Goal: Communication & Community: Answer question/provide support

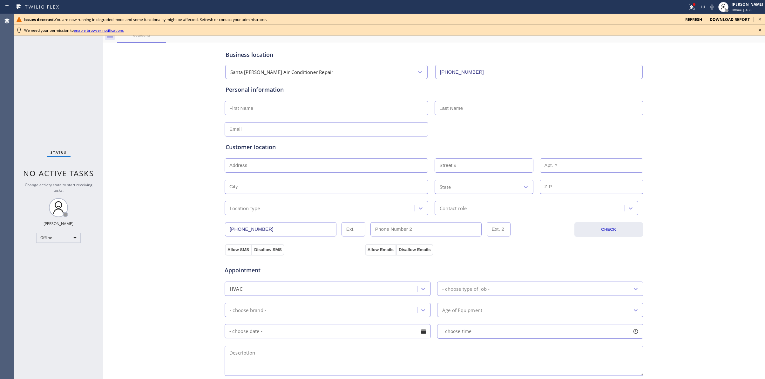
type input "(562) 379-6447"
click at [145, 144] on div "Business location Santa Ana Air Conditioner Repair (562) 379-6447 Personal info…" at bounding box center [434, 261] width 659 height 434
click at [45, 238] on div "Offline" at bounding box center [58, 238] width 44 height 10
click at [55, 264] on li "Unavailable" at bounding box center [58, 263] width 43 height 8
click at [547, 29] on icon at bounding box center [760, 30] width 8 height 8
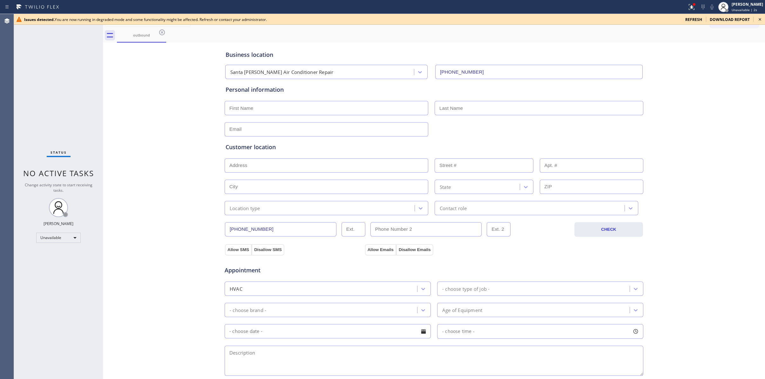
click at [547, 20] on icon at bounding box center [760, 19] width 3 height 3
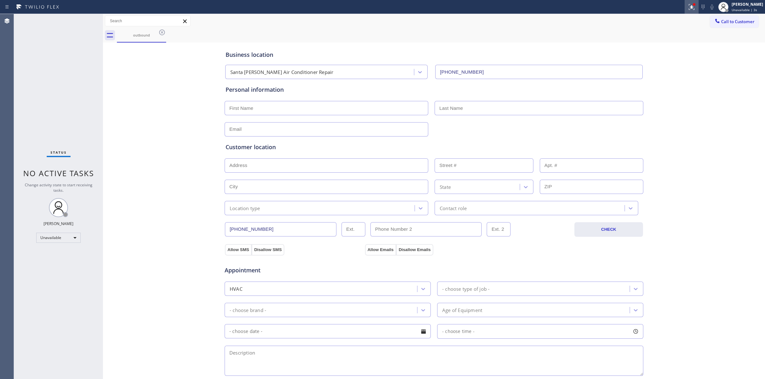
click at [547, 8] on icon at bounding box center [692, 7] width 8 height 8
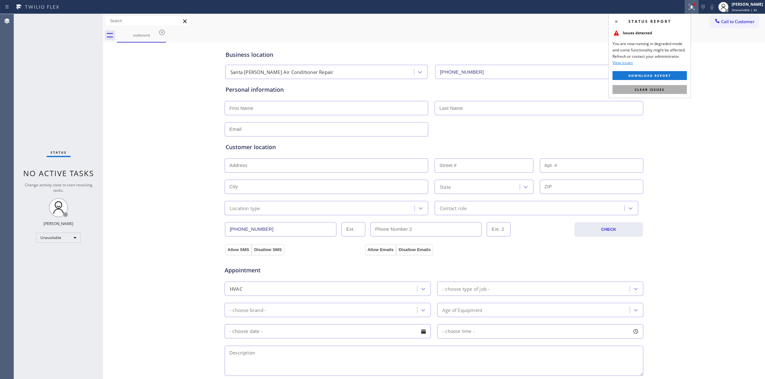
click at [547, 93] on button "Clear issues" at bounding box center [649, 89] width 74 height 9
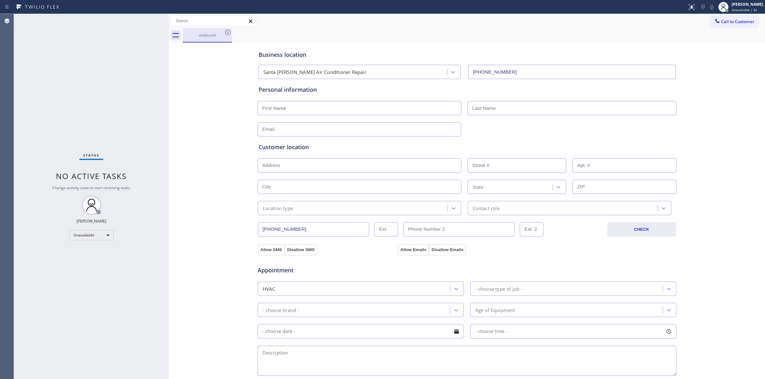
drag, startPoint x: 102, startPoint y: 42, endPoint x: 224, endPoint y: 37, distance: 121.4
click at [169, 52] on div at bounding box center [169, 196] width 0 height 365
click at [232, 33] on icon at bounding box center [232, 33] width 8 height 8
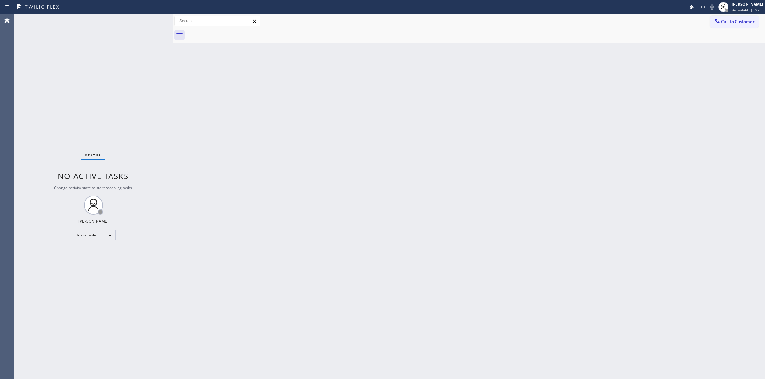
click at [307, 283] on div "Back to Dashboard Change Sender ID Customers Technicians Select a contact Outbo…" at bounding box center [468, 196] width 592 height 365
click at [523, 275] on div "Back to Dashboard Change Sender ID Customers Technicians Select a contact Outbo…" at bounding box center [468, 196] width 592 height 365
click at [402, 190] on div "Back to Dashboard Change Sender ID Customers Technicians Select a contact Outbo…" at bounding box center [464, 196] width 584 height 365
drag, startPoint x: 273, startPoint y: 177, endPoint x: 308, endPoint y: 162, distance: 38.7
click at [273, 177] on div "Back to Dashboard Change Sender ID Customers Technicians Select a contact Outbo…" at bounding box center [464, 196] width 584 height 365
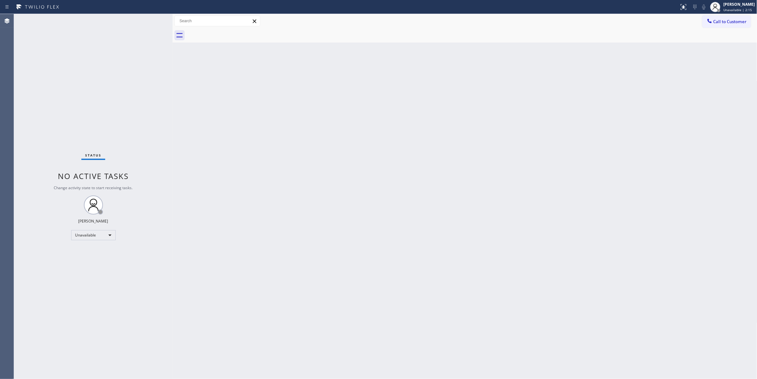
click at [299, 239] on div "Back to Dashboard Change Sender ID Customers Technicians Select a contact Outbo…" at bounding box center [464, 196] width 584 height 365
click at [266, 210] on div "Back to Dashboard Change Sender ID Customers Technicians Select a contact Outbo…" at bounding box center [464, 196] width 584 height 365
click at [443, 274] on div "Back to Dashboard Change Sender ID Customers Technicians Select a contact Outbo…" at bounding box center [464, 196] width 584 height 365
click at [370, 200] on div "Back to Dashboard Change Sender ID Customers Technicians Select a contact Outbo…" at bounding box center [464, 196] width 584 height 365
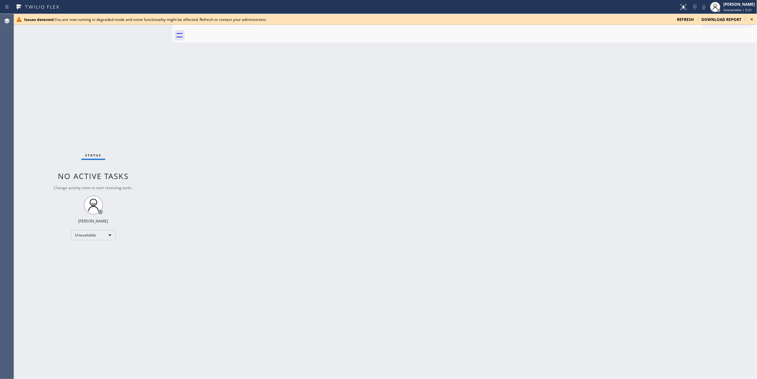
click at [547, 19] on icon at bounding box center [752, 20] width 8 height 8
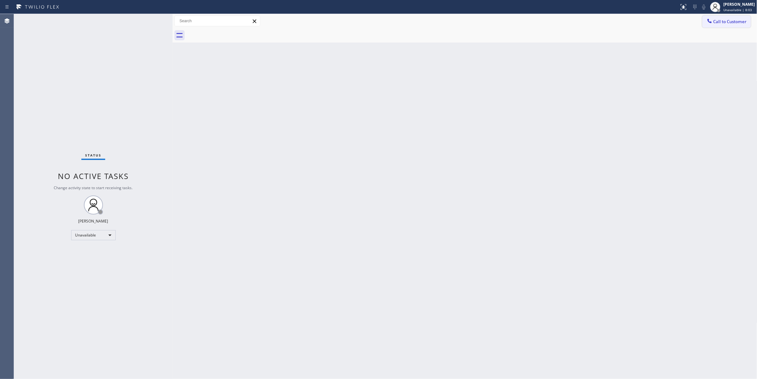
click at [547, 27] on button "Call to Customer" at bounding box center [726, 22] width 49 height 12
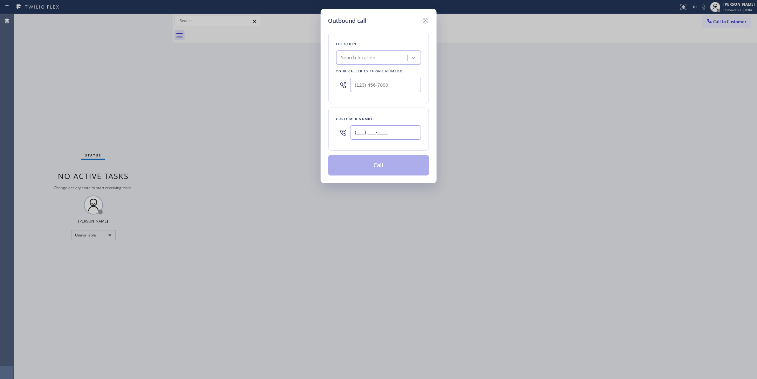
click at [407, 130] on input "(___) ___-____" at bounding box center [385, 132] width 71 height 14
paste input "941) 239-0267"
type input "[PHONE_NUMBER]"
drag, startPoint x: 342, startPoint y: 87, endPoint x: 163, endPoint y: 85, distance: 179.2
click at [166, 85] on div "Outbound call Location Search location Your caller id phone number (___) ___-__…" at bounding box center [378, 189] width 757 height 379
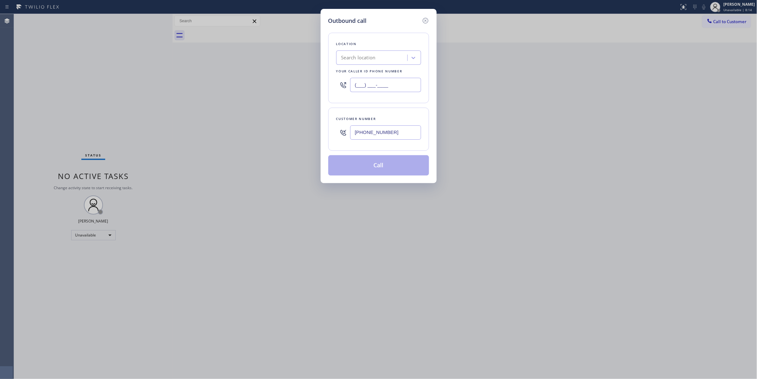
paste input "626) 539-2537"
type input "[PHONE_NUMBER]"
drag, startPoint x: 399, startPoint y: 135, endPoint x: 305, endPoint y: 134, distance: 93.7
click at [305, 134] on div "Outbound call Location [GEOGRAPHIC_DATA] Dryer Vent Cleaning Your caller id pho…" at bounding box center [378, 189] width 757 height 379
click at [381, 169] on button "Call" at bounding box center [378, 165] width 101 height 20
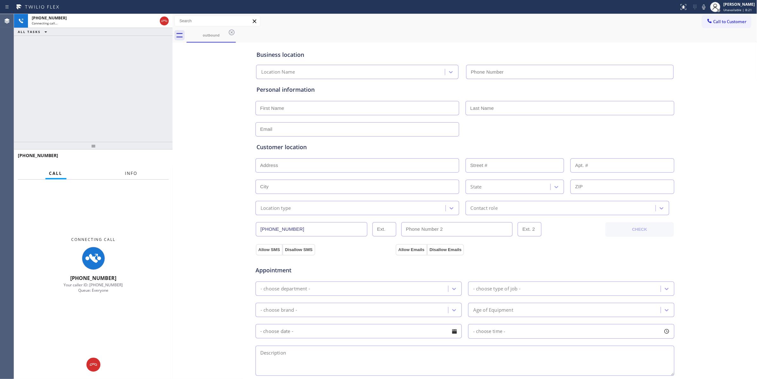
type input "[PHONE_NUMBER]"
click at [129, 171] on span "Info" at bounding box center [131, 174] width 12 height 6
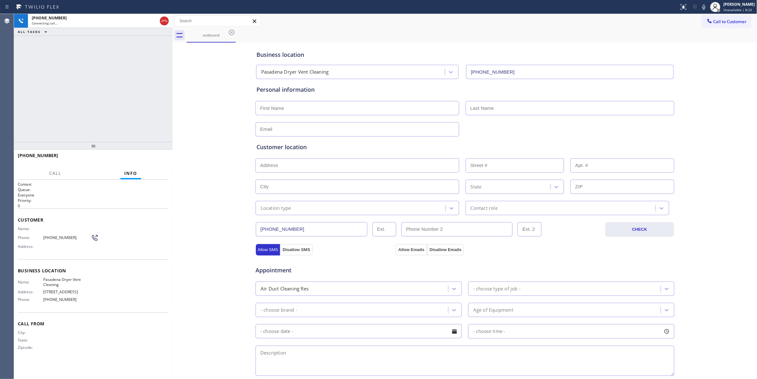
click at [174, 99] on div "Business location Pasadena Dryer Vent Cleaning (626) 539-2537 Personal informat…" at bounding box center [464, 261] width 581 height 434
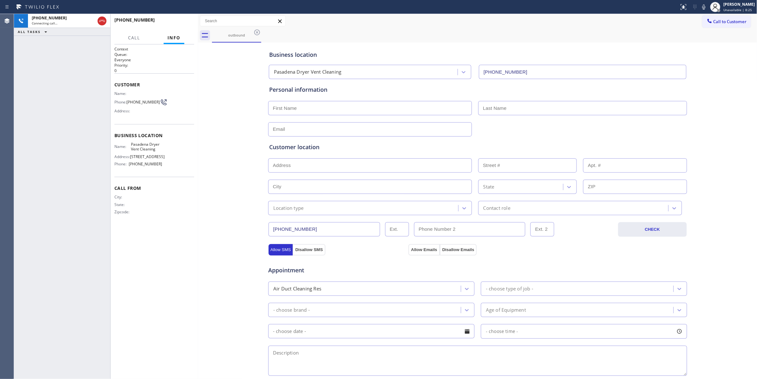
drag, startPoint x: 172, startPoint y: 99, endPoint x: 198, endPoint y: 107, distance: 26.5
click at [198, 107] on div at bounding box center [198, 196] width 0 height 365
click at [180, 24] on span "HANG UP" at bounding box center [179, 23] width 19 height 4
drag, startPoint x: 142, startPoint y: 107, endPoint x: 127, endPoint y: 102, distance: 15.4
click at [127, 102] on div "Phone: (941) 239-0267" at bounding box center [138, 102] width 48 height 8
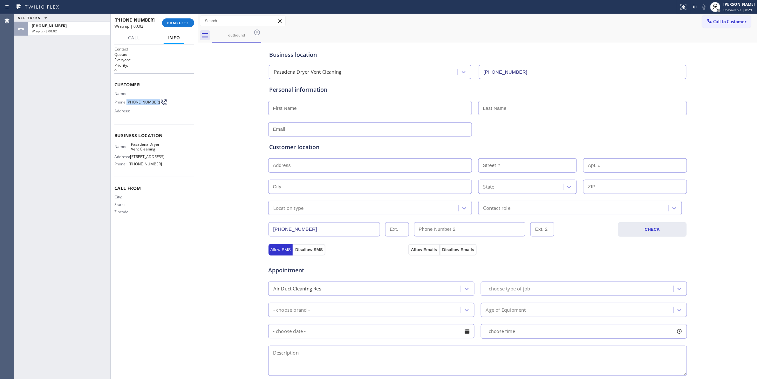
copy div "[PHONE_NUMBER]"
click at [186, 15] on div "+19412390267 Wrap up | 00:03 COMPLETE" at bounding box center [154, 23] width 80 height 17
click at [184, 22] on span "COMPLETE" at bounding box center [178, 23] width 22 height 4
click at [75, 29] on div at bounding box center [69, 31] width 75 height 4
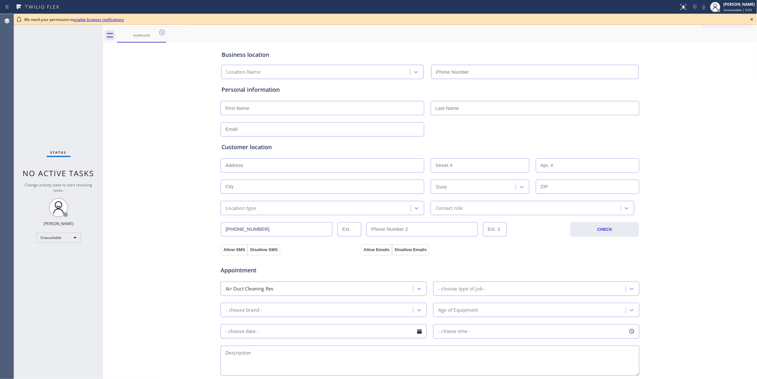
type input "[PHONE_NUMBER]"
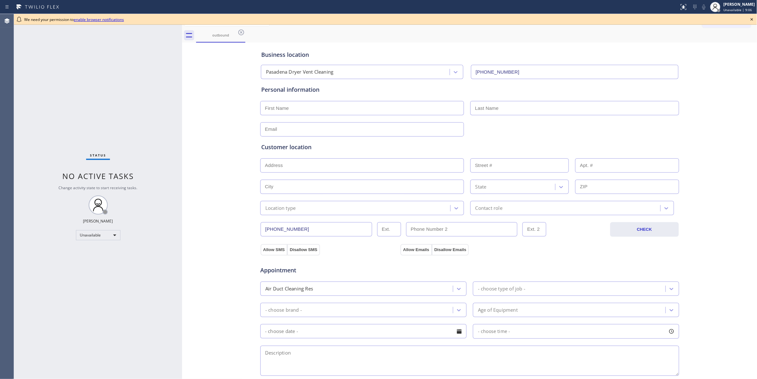
drag, startPoint x: 103, startPoint y: 43, endPoint x: 182, endPoint y: 56, distance: 80.1
click at [182, 56] on div at bounding box center [182, 196] width 0 height 365
click at [241, 30] on icon at bounding box center [241, 33] width 8 height 8
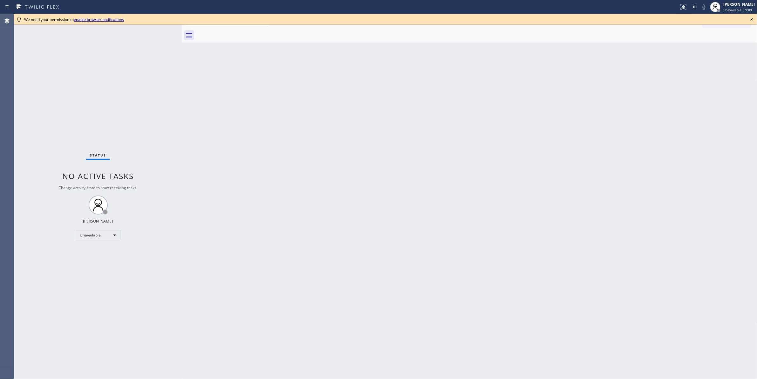
click at [751, 20] on icon at bounding box center [752, 20] width 8 height 8
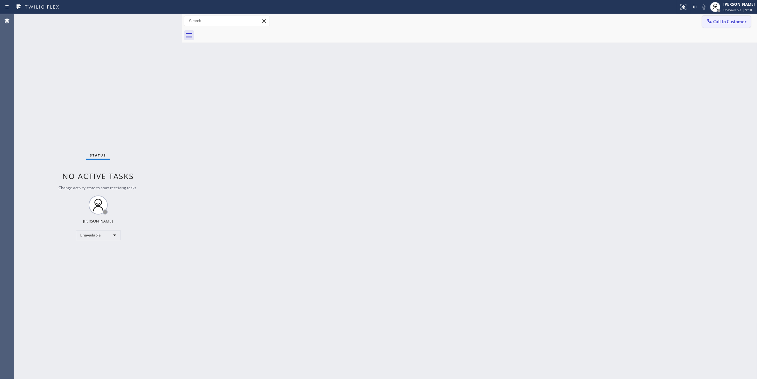
click at [739, 19] on span "Call to Customer" at bounding box center [729, 22] width 33 height 6
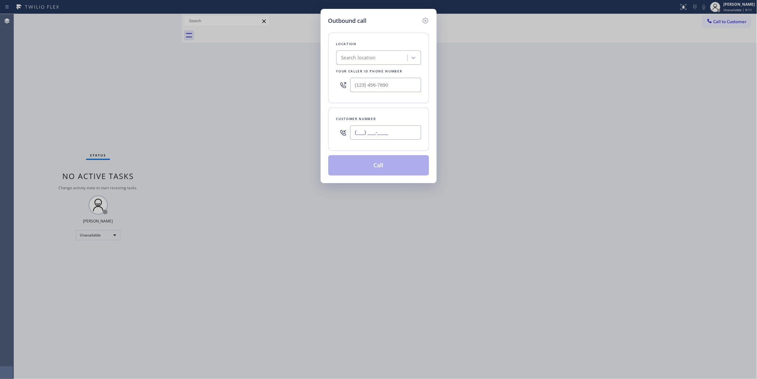
click at [367, 131] on input "(___) ___-____" at bounding box center [385, 132] width 71 height 14
paste input "941) 239-0267"
type input "[PHONE_NUMBER]"
drag, startPoint x: 396, startPoint y: 82, endPoint x: 120, endPoint y: 100, distance: 276.3
click at [133, 98] on div "Outbound call Location Search location Your caller id phone number (___) ___-__…" at bounding box center [378, 189] width 757 height 379
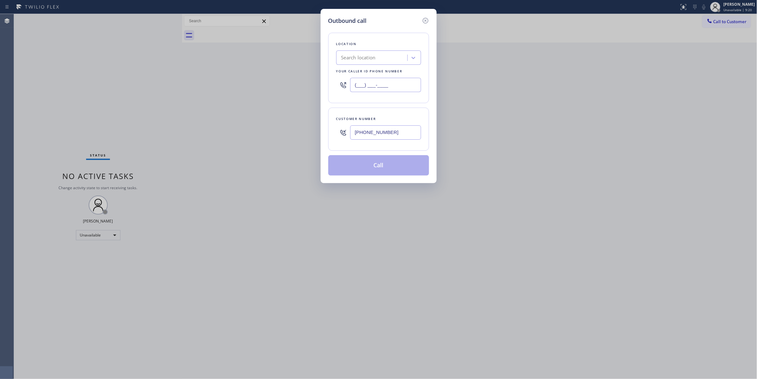
paste input "626) 539-2537"
type input "[PHONE_NUMBER]"
drag, startPoint x: 398, startPoint y: 133, endPoint x: 304, endPoint y: 128, distance: 93.8
click at [304, 128] on div "Outbound call Location [GEOGRAPHIC_DATA] Dryer Vent Cleaning Your caller id pho…" at bounding box center [378, 189] width 757 height 379
click at [360, 171] on button "Call" at bounding box center [378, 165] width 101 height 20
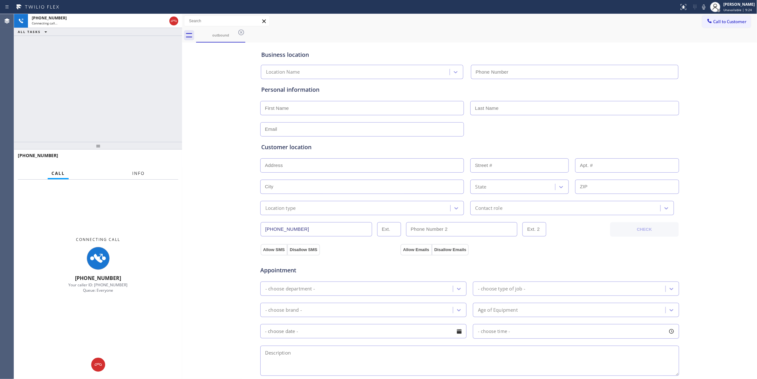
click at [143, 175] on span "Info" at bounding box center [138, 174] width 12 height 6
type input "[PHONE_NUMBER]"
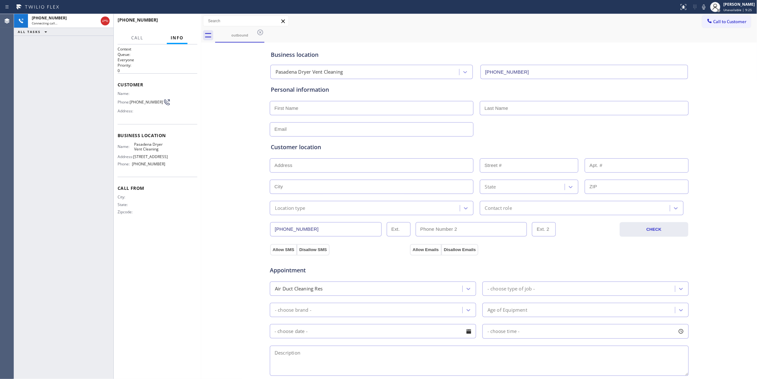
drag, startPoint x: 182, startPoint y: 123, endPoint x: 201, endPoint y: 128, distance: 19.9
click at [201, 128] on div at bounding box center [201, 196] width 0 height 365
click at [187, 22] on span "HANG UP" at bounding box center [182, 23] width 19 height 4
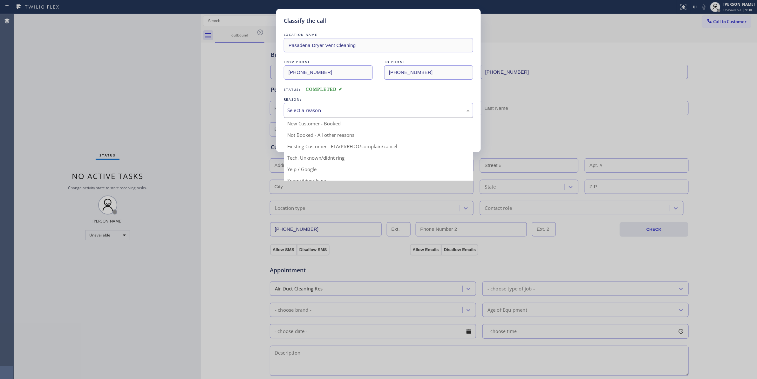
click at [307, 113] on div "Select a reason" at bounding box center [378, 110] width 182 height 7
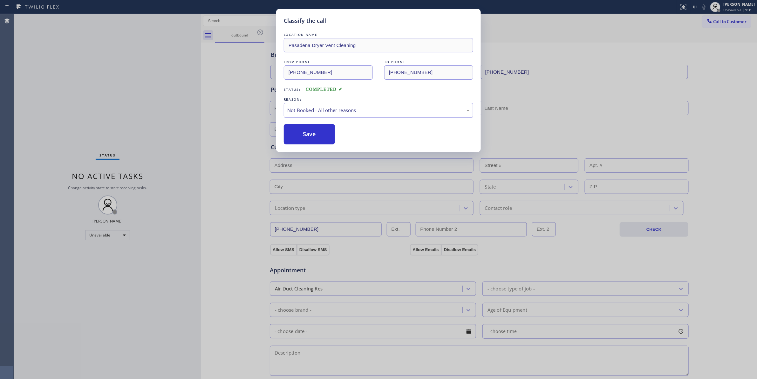
click at [305, 134] on button "Save" at bounding box center [309, 134] width 51 height 20
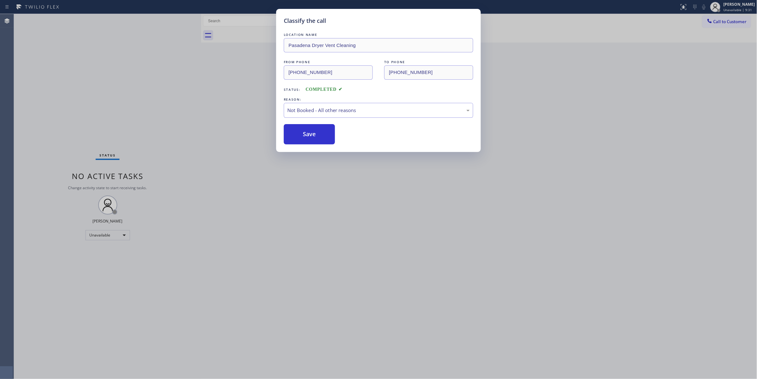
click at [305, 134] on button "Save" at bounding box center [309, 134] width 51 height 20
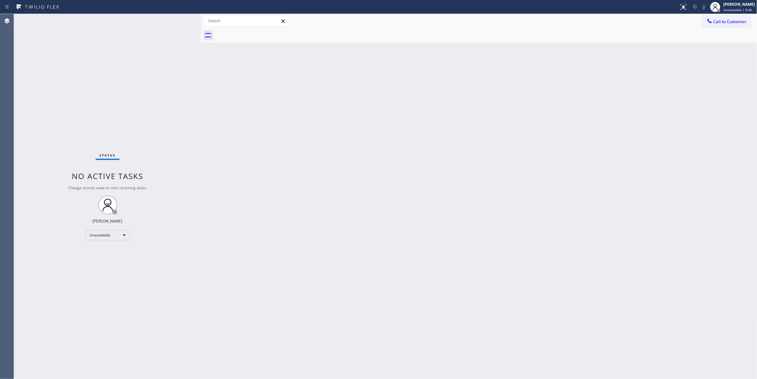
drag, startPoint x: 438, startPoint y: 121, endPoint x: 448, endPoint y: 111, distance: 15.3
click at [440, 121] on div "Back to Dashboard Change Sender ID Customers Technicians Select a contact Outbo…" at bounding box center [479, 196] width 556 height 365
click at [723, 24] on span "Call to Customer" at bounding box center [729, 22] width 33 height 6
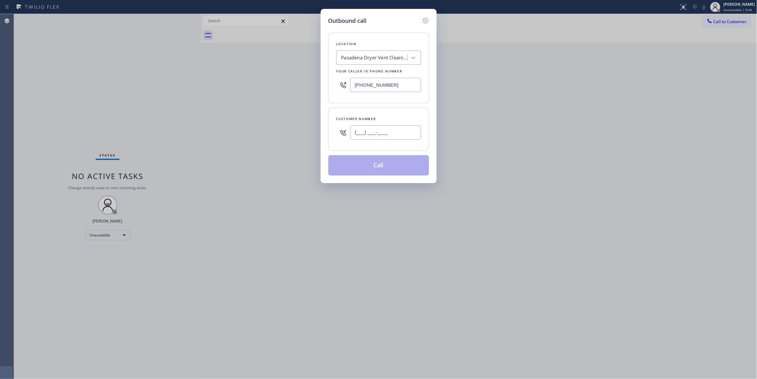
click at [369, 131] on input "(___) ___-____" at bounding box center [385, 132] width 71 height 14
paste input "941) 239-0267"
type input "[PHONE_NUMBER]"
click at [384, 163] on button "Call" at bounding box center [378, 165] width 101 height 20
click at [384, 165] on button "Call" at bounding box center [378, 165] width 101 height 20
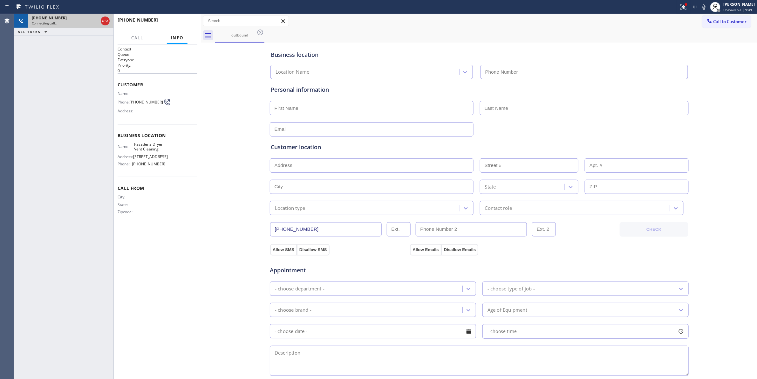
type input "[PHONE_NUMBER]"
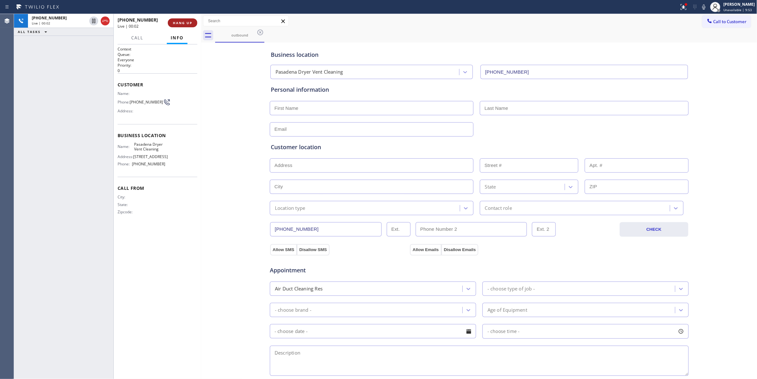
click at [178, 21] on span "HANG UP" at bounding box center [182, 23] width 19 height 4
click at [179, 21] on span "HANG UP" at bounding box center [182, 23] width 19 height 4
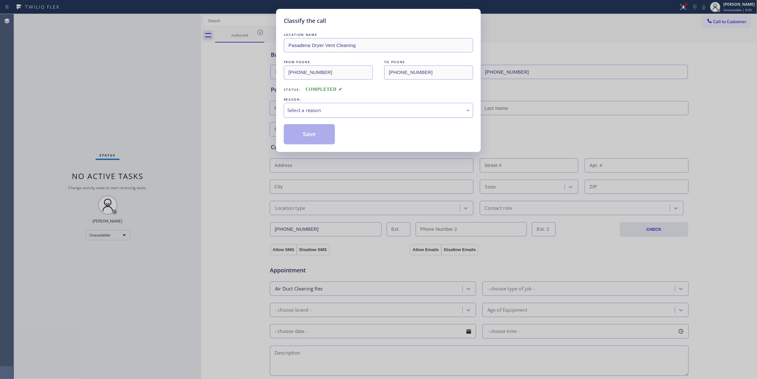
click at [310, 111] on div "Select a reason" at bounding box center [378, 110] width 182 height 7
click at [314, 127] on button "Save" at bounding box center [309, 134] width 51 height 20
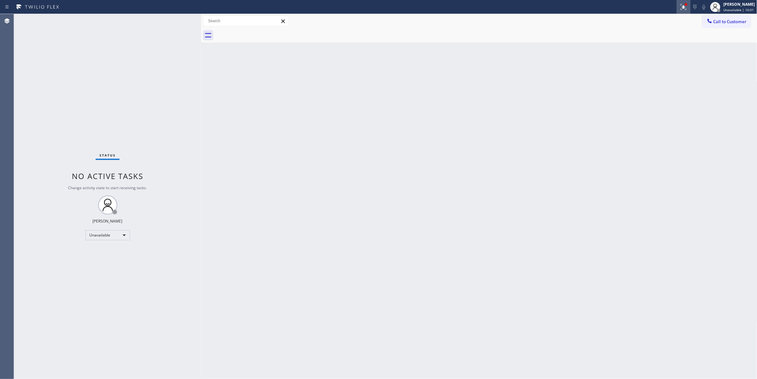
click at [679, 6] on icon at bounding box center [683, 7] width 8 height 8
click at [642, 86] on button "Clear issue" at bounding box center [641, 83] width 74 height 9
click at [727, 21] on span "Call to Customer" at bounding box center [729, 22] width 33 height 6
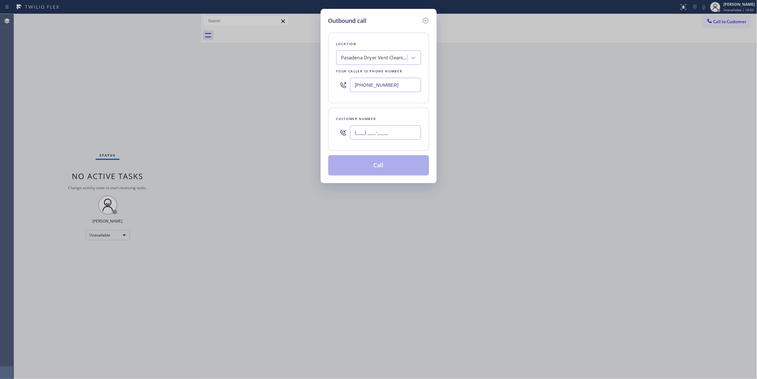
click at [370, 132] on input "(___) ___-____" at bounding box center [385, 132] width 71 height 14
paste input "941) 239-0267"
type input "[PHONE_NUMBER]"
click at [365, 169] on button "Call" at bounding box center [378, 165] width 101 height 20
click at [347, 166] on button "Call" at bounding box center [378, 165] width 101 height 20
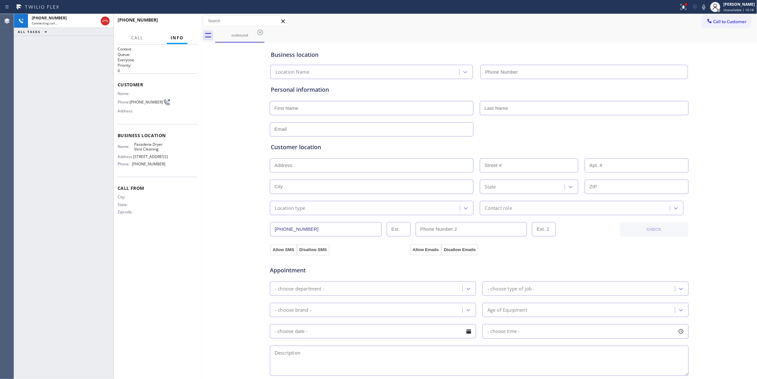
type input "[PHONE_NUMBER]"
click at [178, 21] on span "HANG UP" at bounding box center [182, 23] width 19 height 4
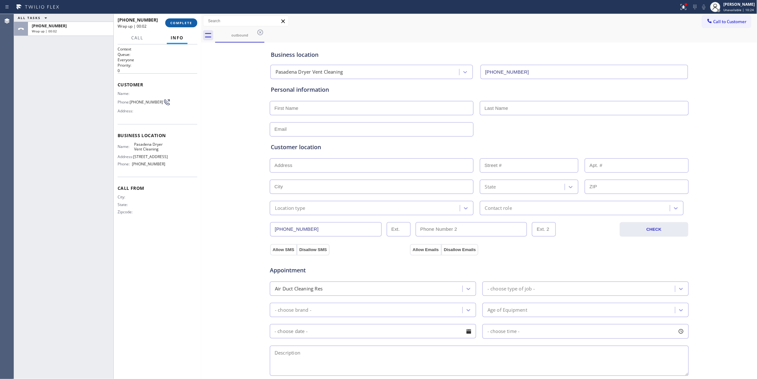
click at [181, 24] on span "COMPLETE" at bounding box center [181, 23] width 22 height 4
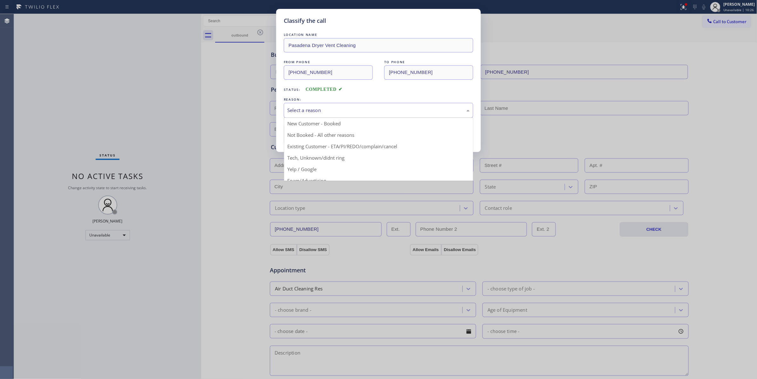
click at [291, 111] on div "Select a reason" at bounding box center [378, 110] width 182 height 7
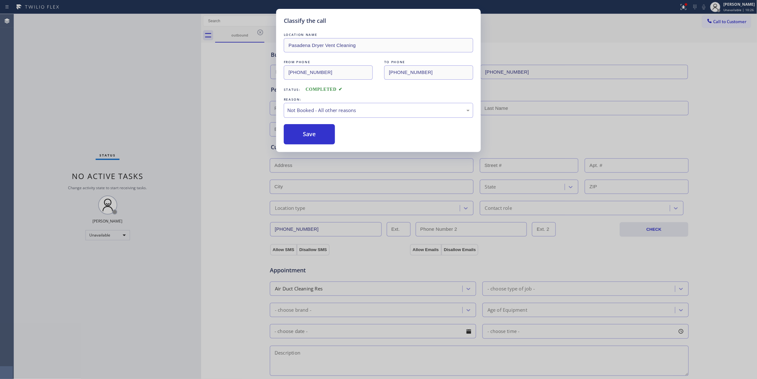
click at [300, 134] on button "Save" at bounding box center [309, 134] width 51 height 20
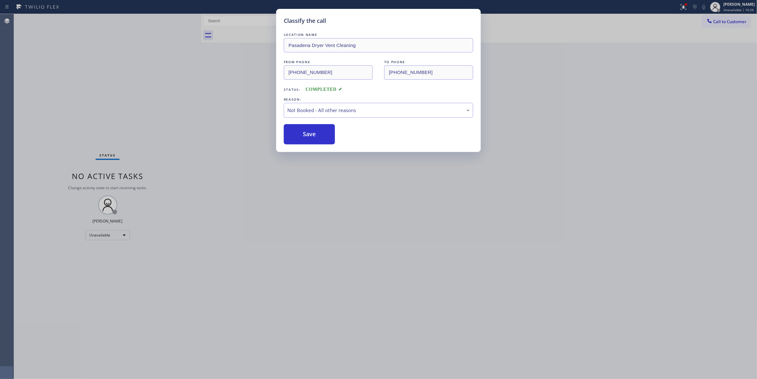
click at [300, 134] on button "Save" at bounding box center [309, 134] width 51 height 20
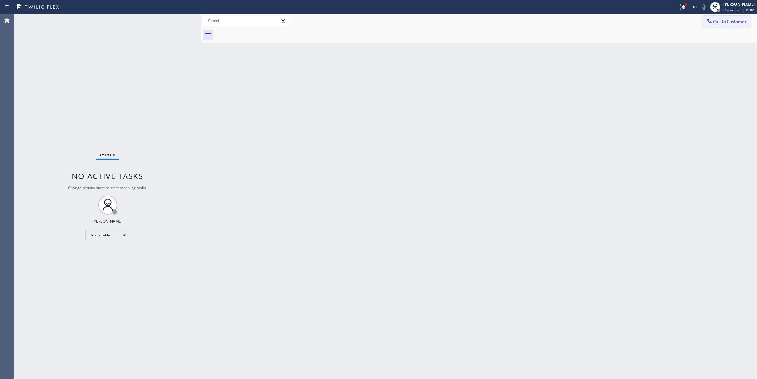
click at [731, 22] on span "Call to Customer" at bounding box center [729, 22] width 33 height 6
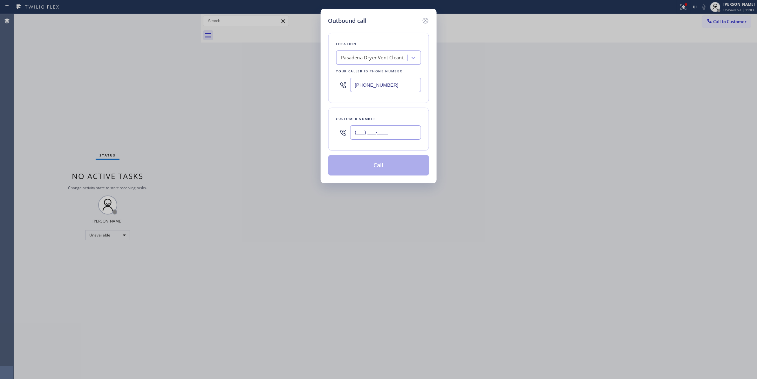
click at [395, 128] on input "(___) ___-____" at bounding box center [385, 132] width 71 height 14
paste input "941) 239-0267"
type input "[PHONE_NUMBER]"
click at [372, 166] on button "Call" at bounding box center [378, 165] width 101 height 20
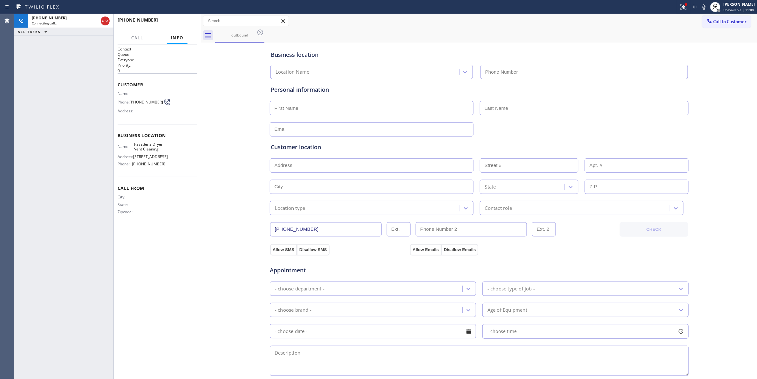
type input "[PHONE_NUMBER]"
drag, startPoint x: 187, startPoint y: 213, endPoint x: 187, endPoint y: 196, distance: 17.2
click at [187, 213] on div "City: State: Zipcode:" at bounding box center [158, 206] width 80 height 22
click at [182, 23] on span "HANG UP" at bounding box center [182, 23] width 19 height 4
click at [182, 26] on button "HANG UP" at bounding box center [183, 22] width 30 height 9
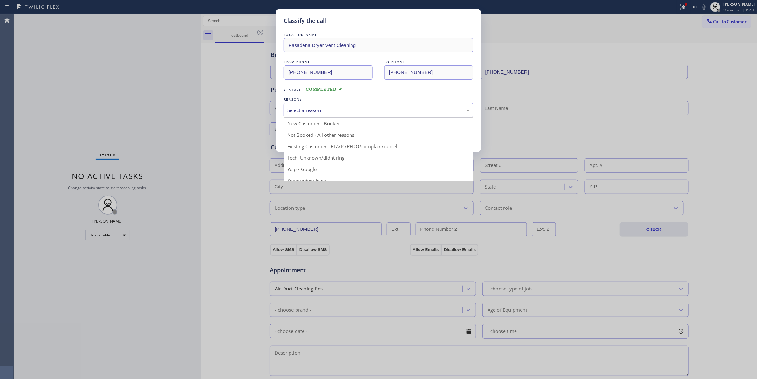
click at [300, 110] on div "Select a reason" at bounding box center [378, 110] width 182 height 7
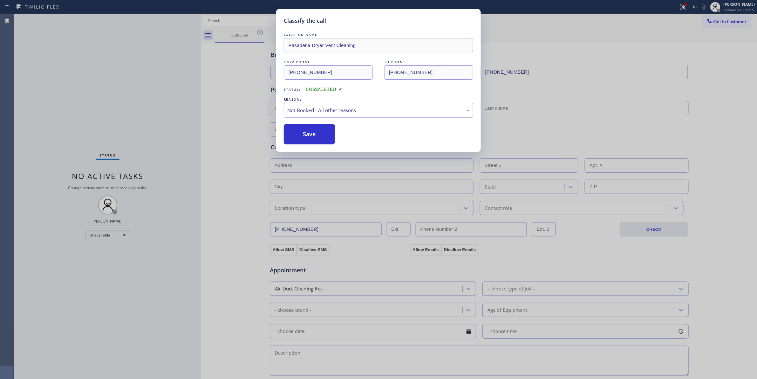
click at [306, 132] on button "Save" at bounding box center [309, 134] width 51 height 20
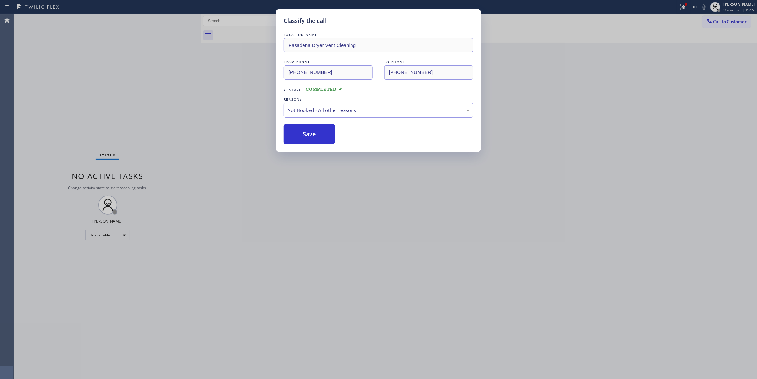
drag, startPoint x: 306, startPoint y: 132, endPoint x: 703, endPoint y: 16, distance: 414.1
click at [307, 131] on button "Save" at bounding box center [309, 134] width 51 height 20
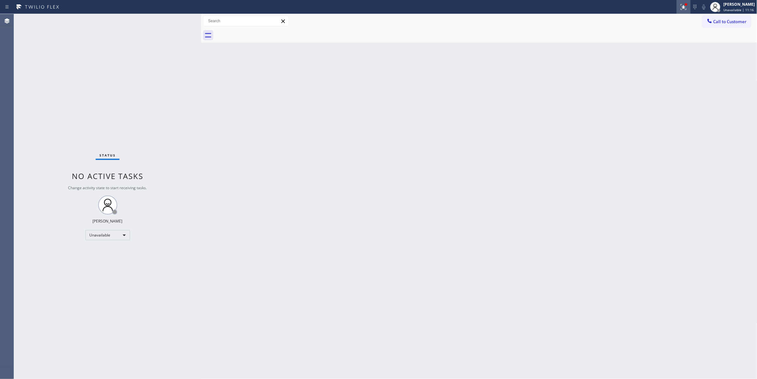
click at [679, 8] on icon at bounding box center [683, 7] width 8 height 8
click at [640, 87] on button "Clear issue" at bounding box center [641, 83] width 74 height 9
click at [720, 22] on span "Call to Customer" at bounding box center [729, 22] width 33 height 6
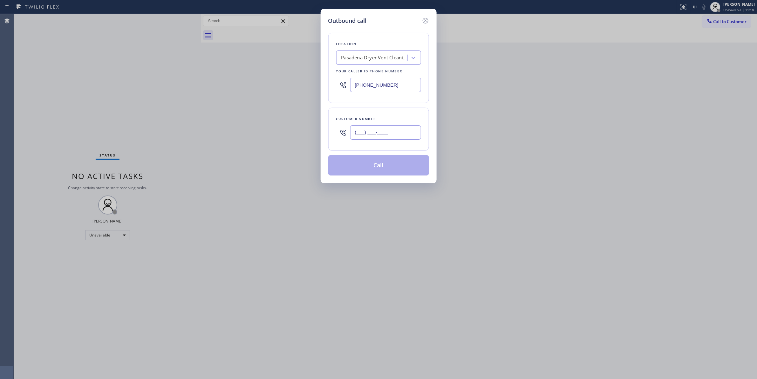
click at [365, 136] on input "(___) ___-____" at bounding box center [385, 132] width 71 height 14
paste input "941) 239-0267"
type input "[PHONE_NUMBER]"
click at [362, 164] on button "Call" at bounding box center [378, 165] width 101 height 20
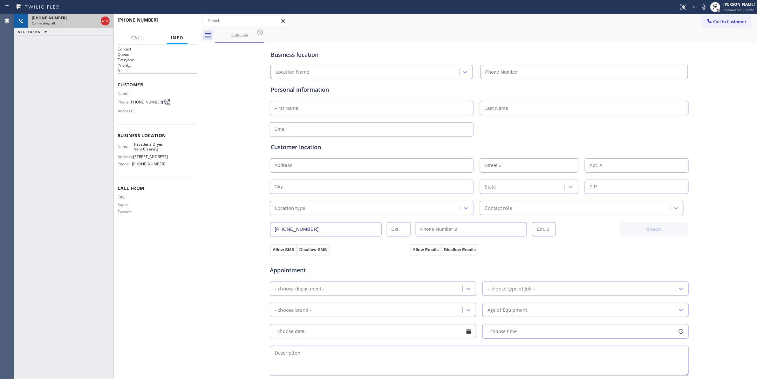
type input "[PHONE_NUMBER]"
click at [104, 22] on icon at bounding box center [105, 21] width 8 height 8
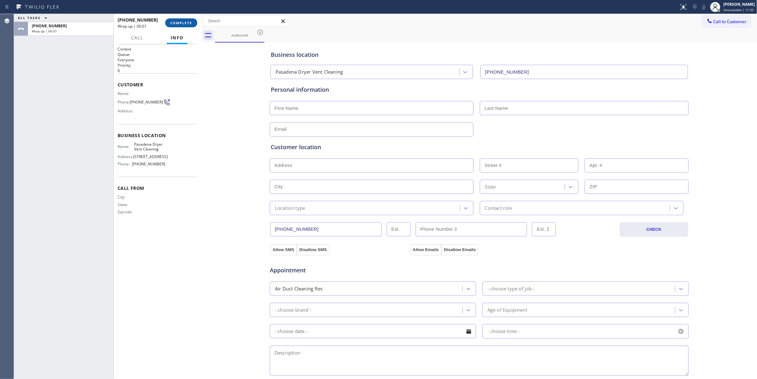
click at [188, 25] on button "COMPLETE" at bounding box center [181, 22] width 32 height 9
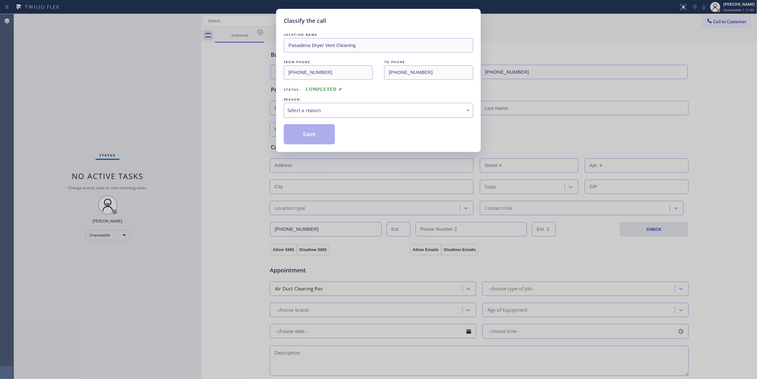
click at [289, 112] on div "Select a reason" at bounding box center [378, 110] width 182 height 7
click at [300, 135] on button "Save" at bounding box center [309, 134] width 51 height 20
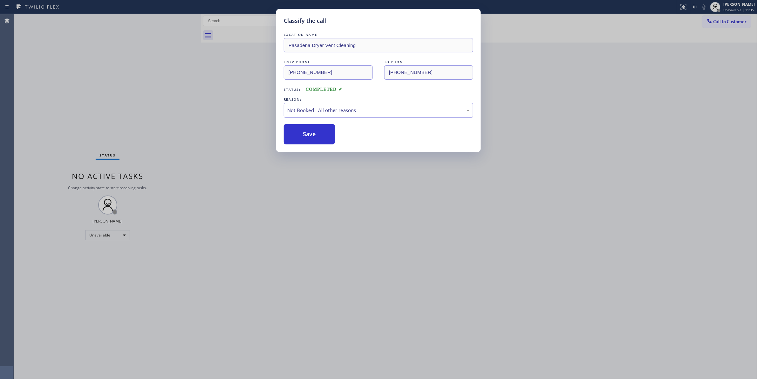
click at [300, 135] on button "Save" at bounding box center [309, 134] width 51 height 20
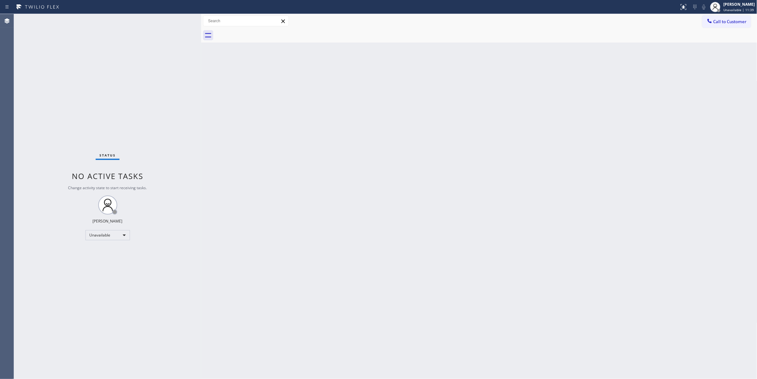
drag, startPoint x: 438, startPoint y: 180, endPoint x: 618, endPoint y: 55, distance: 218.4
click at [444, 172] on div "Back to Dashboard Change Sender ID Customers Technicians Select a contact Outbo…" at bounding box center [479, 196] width 556 height 365
click at [289, 182] on div "Back to Dashboard Change Sender ID Customers Technicians Select a contact Outbo…" at bounding box center [479, 196] width 556 height 365
click at [403, 170] on div "Back to Dashboard Change Sender ID Customers Technicians Select a contact Outbo…" at bounding box center [479, 196] width 556 height 365
click at [736, 22] on span "Call to Customer" at bounding box center [729, 22] width 33 height 6
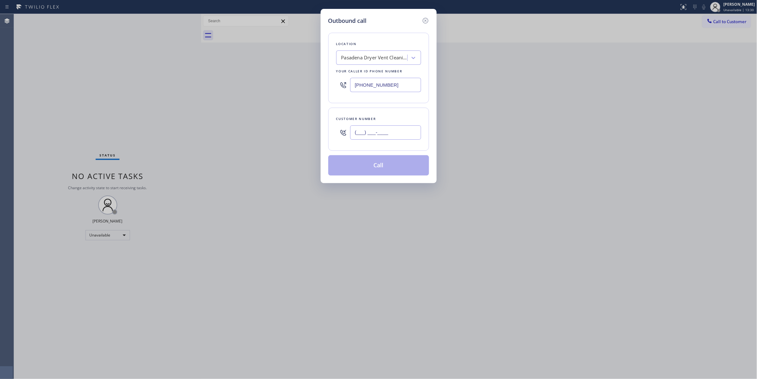
click at [393, 136] on input "(___) ___-____" at bounding box center [385, 132] width 71 height 14
paste input "941) 239-0267"
drag, startPoint x: 396, startPoint y: 132, endPoint x: 193, endPoint y: 135, distance: 203.0
click at [223, 132] on div "Outbound call Location [GEOGRAPHIC_DATA] Dryer Vent Cleaning Your caller id pho…" at bounding box center [378, 189] width 757 height 379
paste input "408) 889-5451"
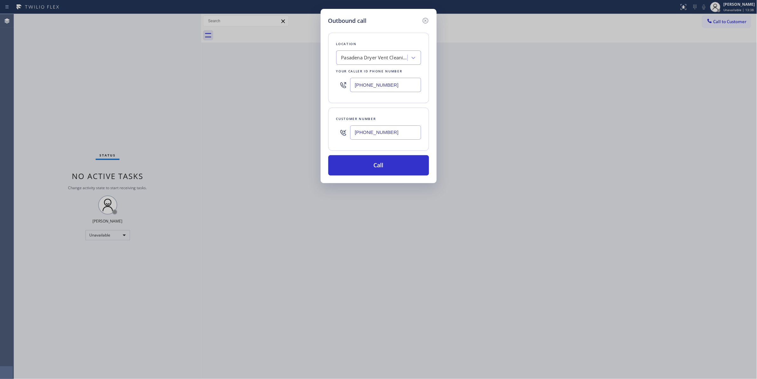
type input "[PHONE_NUMBER]"
paste input "69) 333-5860"
drag, startPoint x: 378, startPoint y: 84, endPoint x: 267, endPoint y: 84, distance: 110.5
click at [267, 84] on div "Outbound call Location [GEOGRAPHIC_DATA] Dryer Vent Cleaning Your caller id pho…" at bounding box center [378, 189] width 757 height 379
type input "[PHONE_NUMBER]"
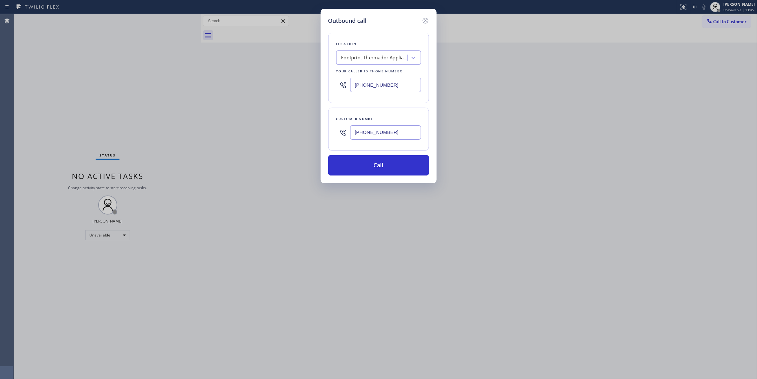
drag, startPoint x: 395, startPoint y: 134, endPoint x: 327, endPoint y: 133, distance: 68.0
click at [327, 133] on div "Outbound call Location Footprint Thermador Appliance Repair Service Your caller…" at bounding box center [378, 96] width 116 height 174
click at [359, 164] on button "Call" at bounding box center [378, 165] width 101 height 20
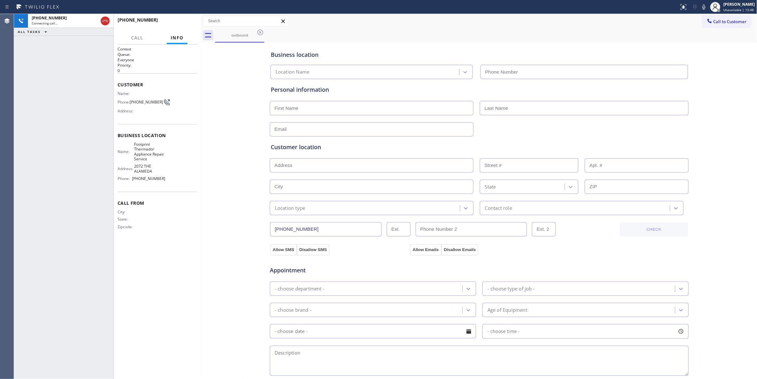
type input "[PHONE_NUMBER]"
click at [78, 92] on div "[PHONE_NUMBER] Connecting call… ALL TASKS ALL TASKS ACTIVE TASKS TASKS IN WRAP …" at bounding box center [63, 196] width 99 height 365
drag, startPoint x: 142, startPoint y: 105, endPoint x: 131, endPoint y: 102, distance: 11.4
click at [131, 102] on span "[PHONE_NUMBER]" at bounding box center [146, 102] width 33 height 5
copy span "[PHONE_NUMBER]"
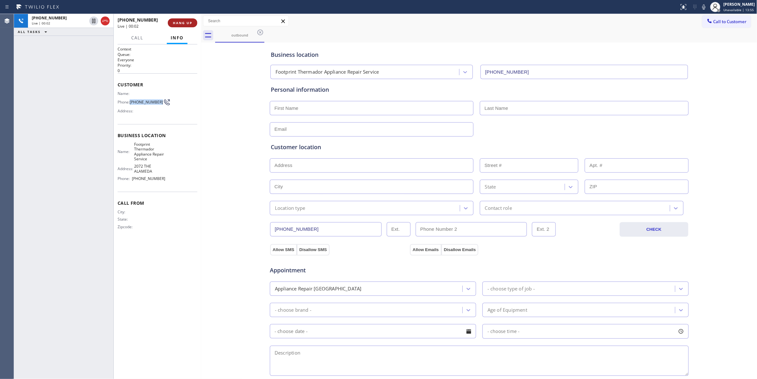
click at [174, 24] on span "HANG UP" at bounding box center [182, 23] width 19 height 4
click at [176, 24] on span "COMPLETE" at bounding box center [181, 23] width 22 height 4
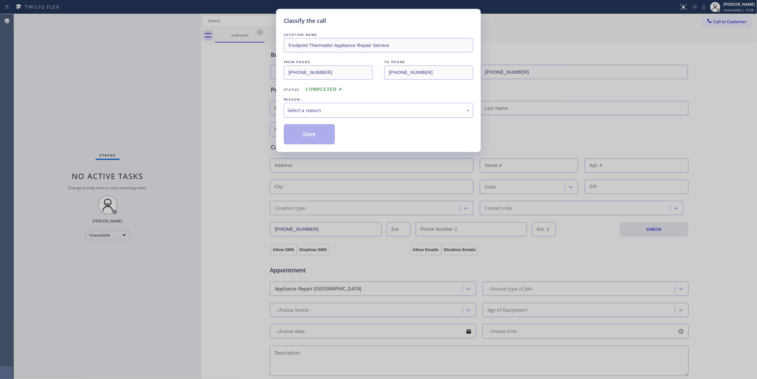
click at [304, 114] on div "Select a reason" at bounding box center [378, 110] width 182 height 7
click at [299, 135] on button "Save" at bounding box center [309, 134] width 51 height 20
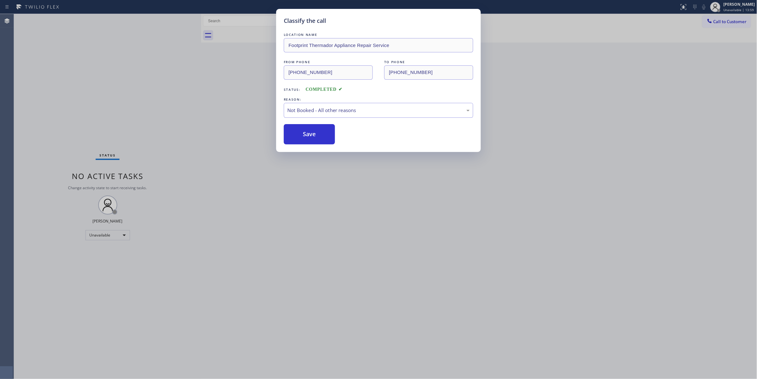
click at [299, 135] on button "Save" at bounding box center [309, 134] width 51 height 20
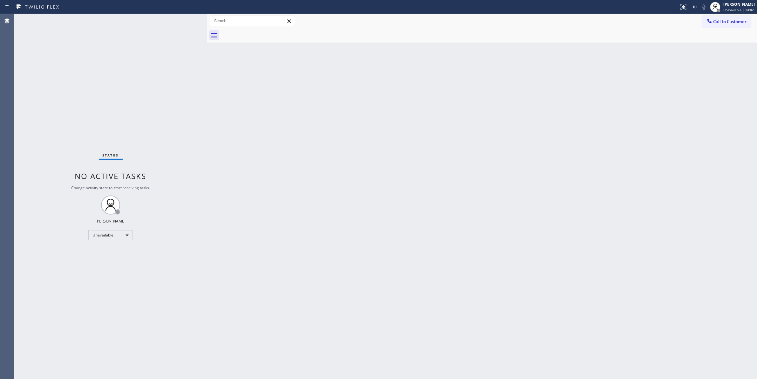
drag, startPoint x: 201, startPoint y: 43, endPoint x: 207, endPoint y: 44, distance: 6.1
click at [207, 44] on div at bounding box center [207, 196] width 0 height 365
click at [715, 22] on span "Call to Customer" at bounding box center [729, 22] width 33 height 6
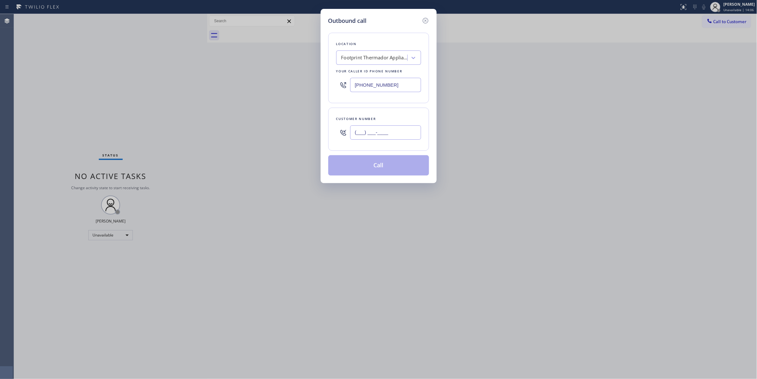
click at [376, 133] on input "(___) ___-____" at bounding box center [385, 132] width 71 height 14
paste input "408) 889-5451"
type input "[PHONE_NUMBER]"
click at [362, 170] on button "Call" at bounding box center [378, 165] width 101 height 20
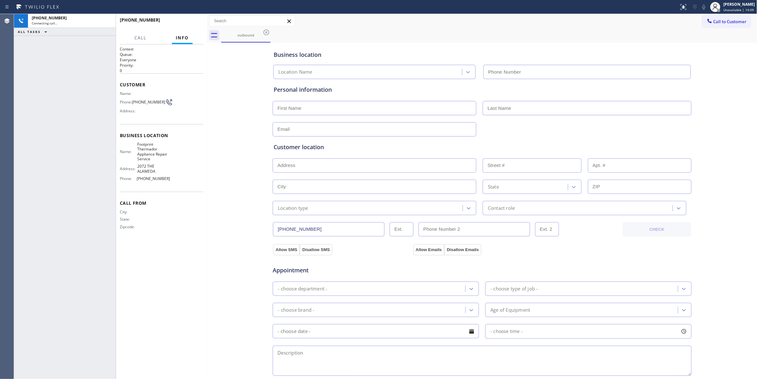
type input "[PHONE_NUMBER]"
click at [187, 26] on button "HANG UP" at bounding box center [189, 22] width 30 height 9
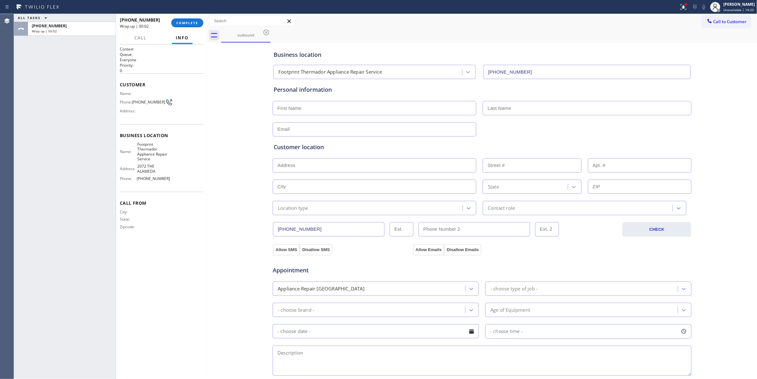
click at [149, 101] on span "[PHONE_NUMBER]" at bounding box center [148, 102] width 33 height 5
copy div "[PHONE_NUMBER]"
click at [197, 26] on button "COMPLETE" at bounding box center [187, 22] width 32 height 9
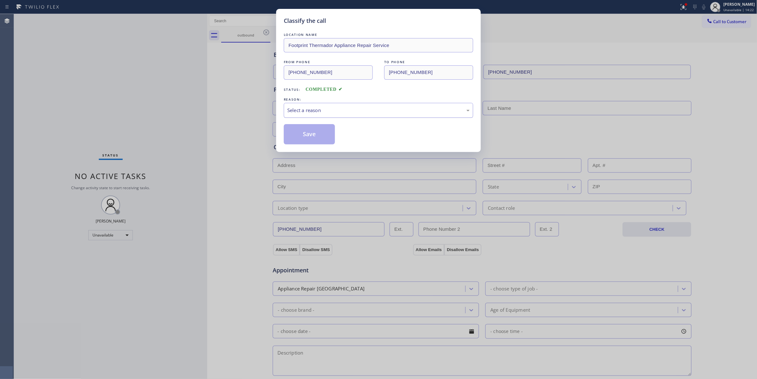
click at [307, 107] on div "Select a reason" at bounding box center [378, 110] width 182 height 7
click at [309, 133] on button "Save" at bounding box center [309, 134] width 51 height 20
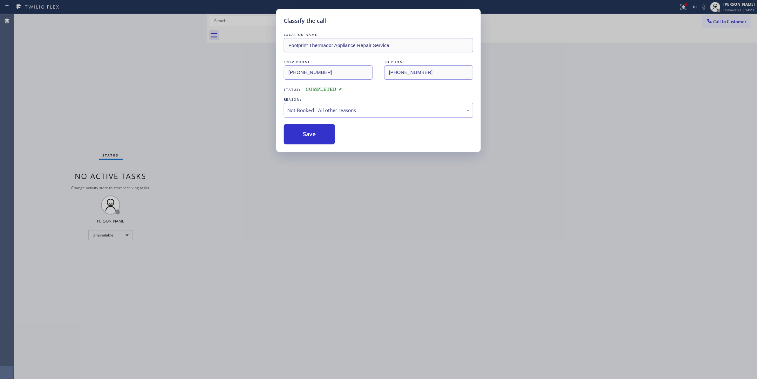
click at [309, 133] on button "Save" at bounding box center [309, 134] width 51 height 20
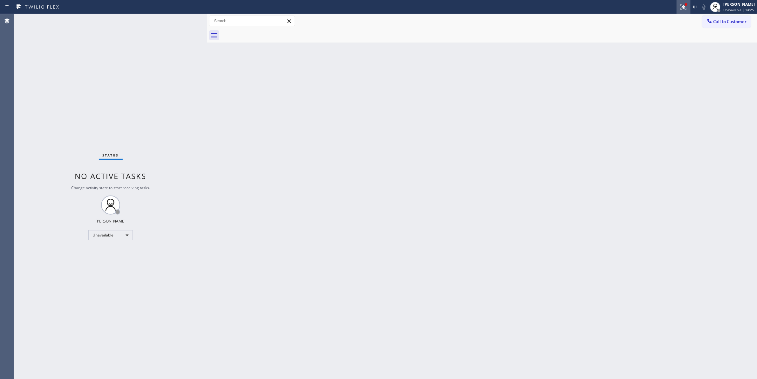
click at [679, 8] on icon at bounding box center [683, 7] width 8 height 8
click at [647, 81] on span "Clear issues" at bounding box center [642, 83] width 30 height 4
click at [736, 24] on span "Call to Customer" at bounding box center [729, 22] width 33 height 6
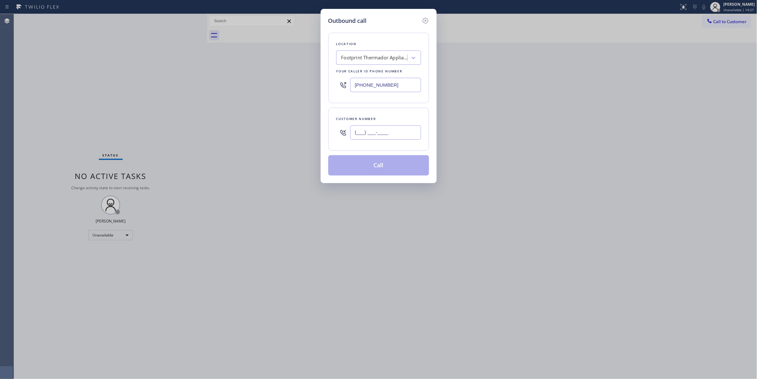
click at [384, 138] on input "(___) ___-____" at bounding box center [385, 132] width 71 height 14
paste input "408) 889-5451"
type input "[PHONE_NUMBER]"
click at [355, 162] on button "Call" at bounding box center [378, 165] width 101 height 20
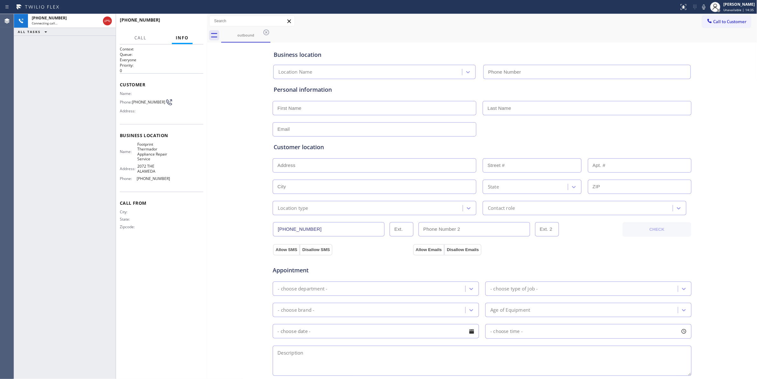
type input "[PHONE_NUMBER]"
drag, startPoint x: 107, startPoint y: 22, endPoint x: 123, endPoint y: 19, distance: 15.5
click at [107, 22] on icon at bounding box center [108, 21] width 8 height 8
click at [178, 23] on button "HANG UP" at bounding box center [189, 22] width 30 height 9
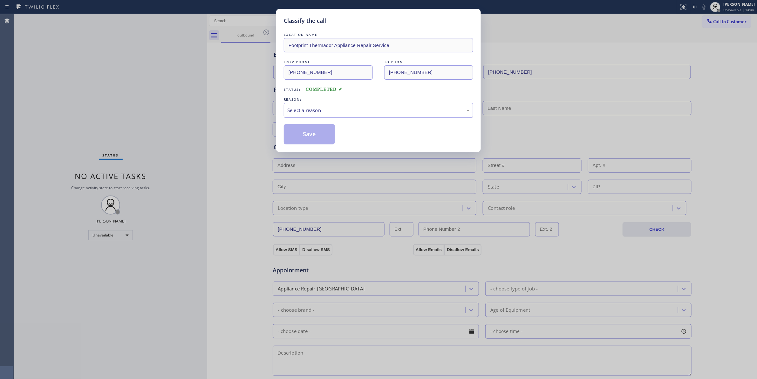
click at [316, 112] on div "Select a reason" at bounding box center [378, 110] width 182 height 7
click at [305, 135] on button "Save" at bounding box center [309, 134] width 51 height 20
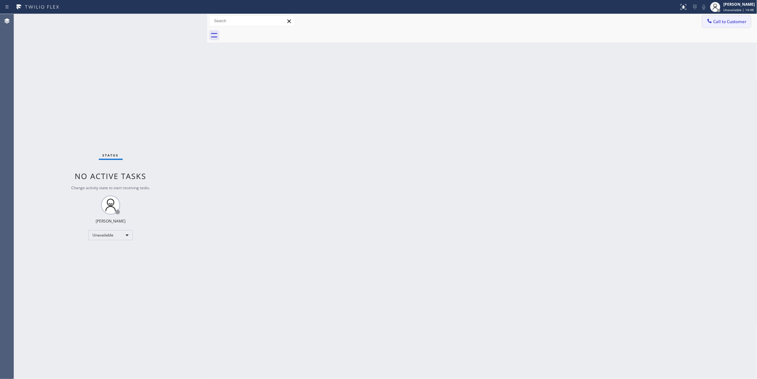
click at [728, 26] on button "Call to Customer" at bounding box center [726, 22] width 49 height 12
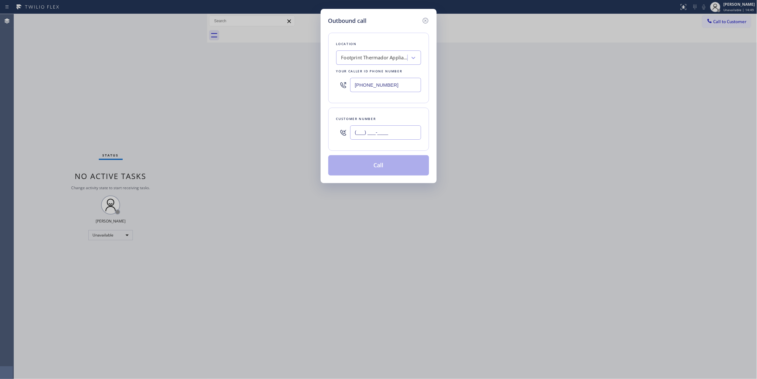
click at [394, 130] on input "(___) ___-____" at bounding box center [385, 132] width 71 height 14
paste input "408) 889-5451"
type input "[PHONE_NUMBER]"
click at [364, 167] on button "Call" at bounding box center [378, 165] width 101 height 20
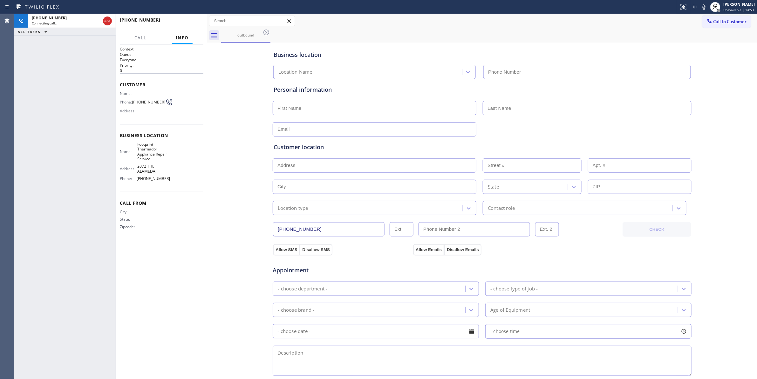
type input "[PHONE_NUMBER]"
click at [26, 97] on div "[PHONE_NUMBER] Live | 00:02 ALL TASKS ALL TASKS ACTIVE TASKS TASKS IN WRAP UP" at bounding box center [65, 196] width 102 height 365
click at [185, 24] on span "HANG UP" at bounding box center [188, 23] width 19 height 4
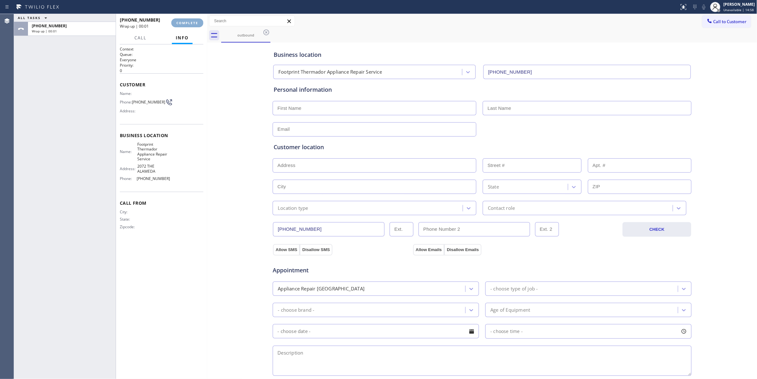
click at [185, 24] on span "COMPLETE" at bounding box center [187, 23] width 22 height 4
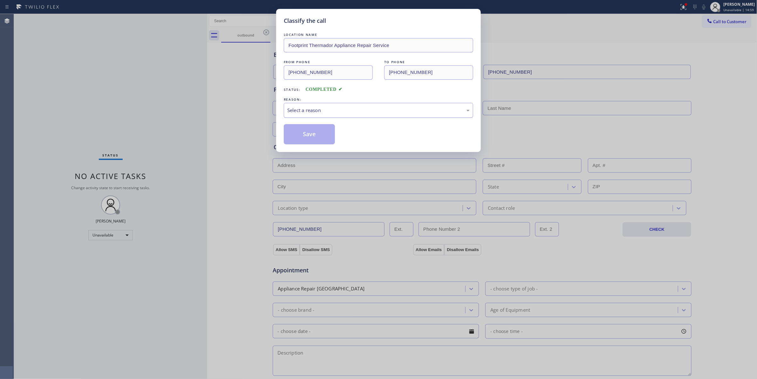
click at [340, 109] on div "Select a reason" at bounding box center [378, 110] width 182 height 7
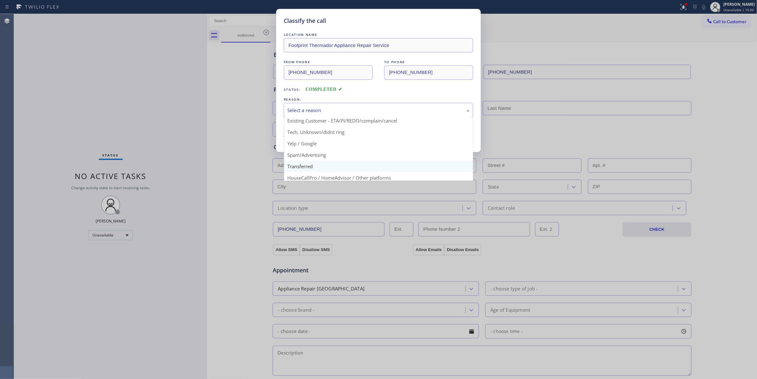
scroll to position [40, 0]
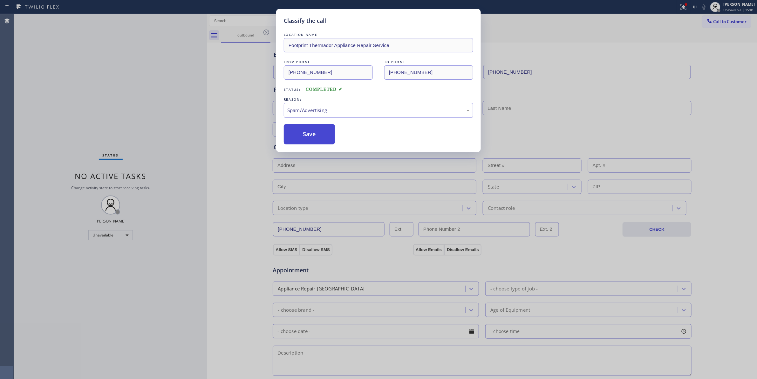
click at [316, 138] on button "Save" at bounding box center [309, 134] width 51 height 20
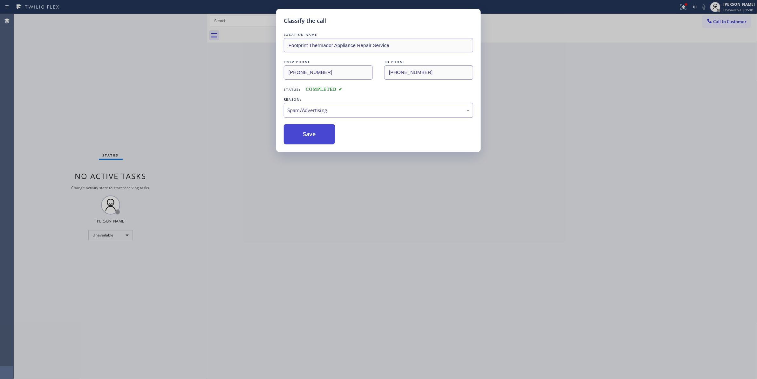
click at [316, 133] on button "Save" at bounding box center [309, 134] width 51 height 20
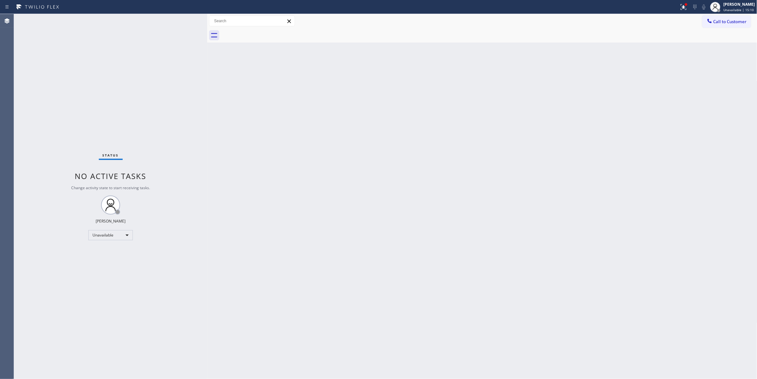
drag, startPoint x: 464, startPoint y: 185, endPoint x: 525, endPoint y: 131, distance: 80.6
click at [464, 185] on div "Back to Dashboard Change Sender ID Customers Technicians Select a contact Outbo…" at bounding box center [482, 196] width 550 height 365
click at [676, 7] on div at bounding box center [683, 7] width 14 height 8
click at [661, 86] on button "Clear issues" at bounding box center [641, 83] width 74 height 9
click at [359, 187] on div "Back to Dashboard Change Sender ID Customers Technicians Select a contact Outbo…" at bounding box center [482, 196] width 550 height 365
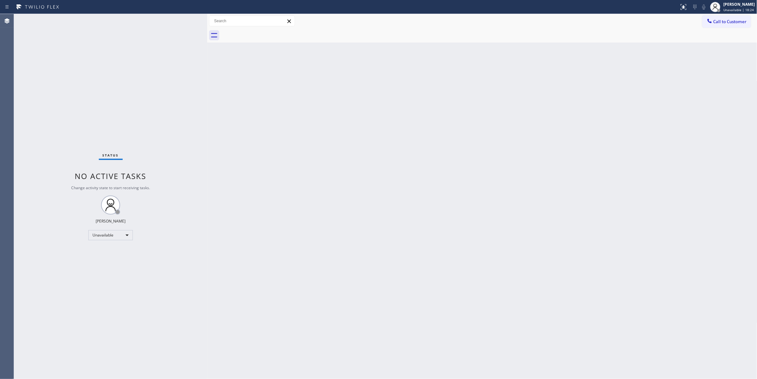
drag, startPoint x: 33, startPoint y: 360, endPoint x: 118, endPoint y: 186, distance: 193.6
click at [33, 356] on div "Status No active tasks Change activity state to start receiving tasks. [PERSON_…" at bounding box center [110, 196] width 193 height 365
click at [729, 8] on span "Unavailable | 18:25" at bounding box center [738, 10] width 30 height 4
click at [713, 50] on button "Break" at bounding box center [725, 50] width 64 height 8
click at [670, 73] on div "Back to Dashboard Change Sender ID Customers Technicians Select a contact Outbo…" at bounding box center [482, 196] width 550 height 365
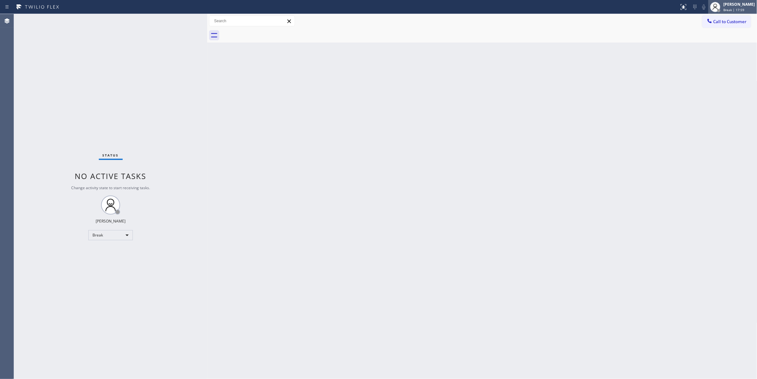
click at [723, 10] on span "Break | 17:59" at bounding box center [733, 10] width 21 height 4
click at [712, 42] on button "Unavailable" at bounding box center [725, 42] width 64 height 8
click at [644, 119] on div "Back to Dashboard Change Sender ID Customers Technicians Select a contact Outbo…" at bounding box center [482, 196] width 550 height 365
click at [85, 312] on div "Status No active tasks Change activity state to start receiving tasks. [PERSON_…" at bounding box center [110, 196] width 193 height 365
drag, startPoint x: 206, startPoint y: 5, endPoint x: 187, endPoint y: 0, distance: 20.0
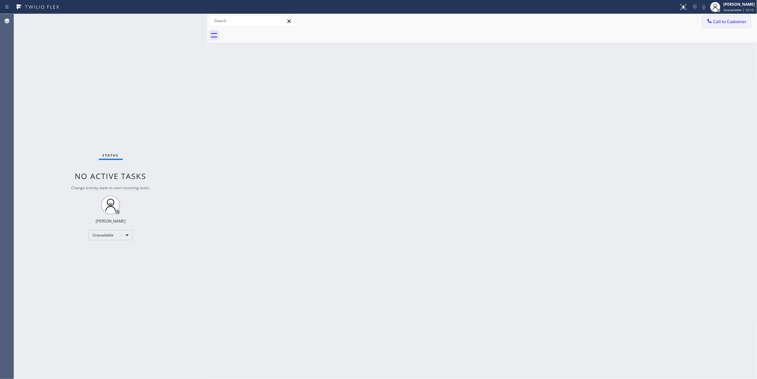
click at [728, 21] on span "Call to Customer" at bounding box center [729, 22] width 33 height 6
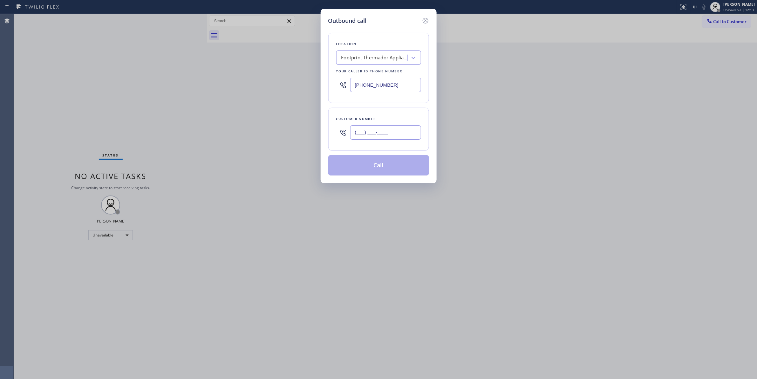
click at [377, 132] on input "(___) ___-____" at bounding box center [385, 132] width 71 height 14
paste input "650) 235-6800"
type input "[PHONE_NUMBER]"
click at [76, 84] on div "Outbound call Location Footprint Thermador Appliance Repair Service Your caller…" at bounding box center [378, 189] width 757 height 379
click at [379, 58] on div "Footprint Thermador Appliance Repair Service" at bounding box center [374, 57] width 67 height 7
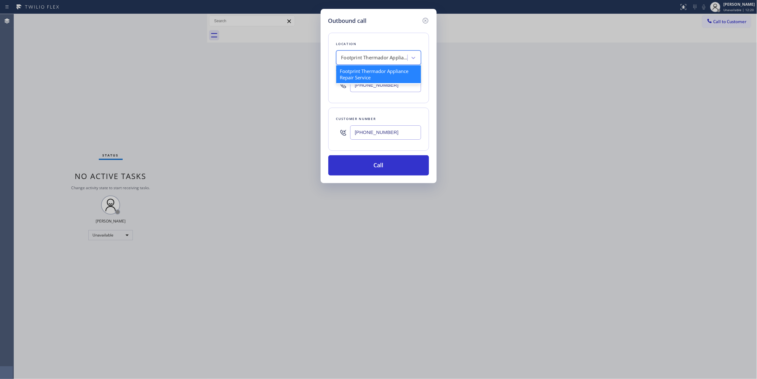
paste input "Thermador Repair Group Vallejo"
type input "Thermador Repair Group Vallejo"
click at [367, 73] on div "Thermador Repair Group Vallejo" at bounding box center [378, 70] width 85 height 11
type input "[PHONE_NUMBER]"
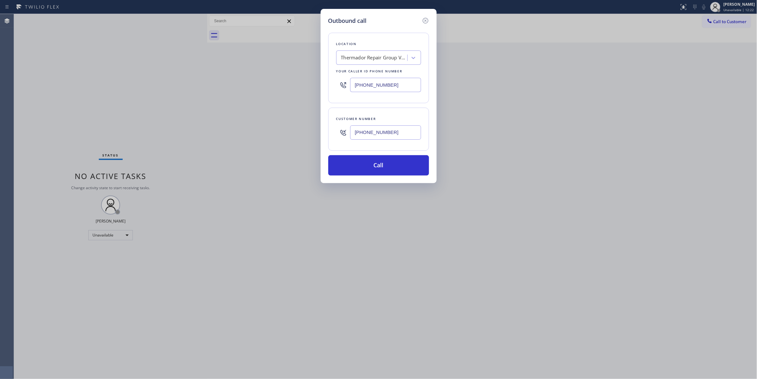
drag, startPoint x: 402, startPoint y: 132, endPoint x: 335, endPoint y: 136, distance: 66.5
click at [335, 136] on div "Customer number [PHONE_NUMBER]" at bounding box center [378, 129] width 101 height 43
click at [363, 166] on button "Call" at bounding box center [378, 165] width 101 height 20
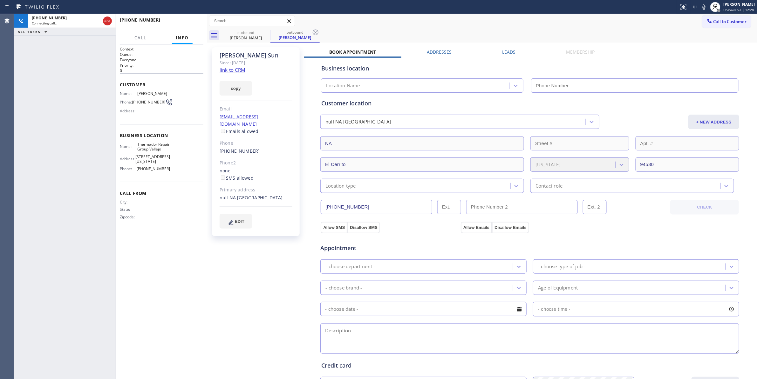
type input "[PHONE_NUMBER]"
click at [61, 221] on div "[PHONE_NUMBER] Connecting call… ALL TASKS ALL TASKS ACTIVE TASKS TASKS IN WRAP …" at bounding box center [65, 196] width 102 height 365
click at [315, 33] on icon at bounding box center [316, 33] width 6 height 6
click at [228, 71] on link "link to CRM" at bounding box center [231, 70] width 25 height 6
click at [239, 253] on div "[PERSON_NAME] Since: [DATE] link to CRM copy Email [EMAIL_ADDRESS][DOMAIN_NAME]…" at bounding box center [256, 256] width 95 height 424
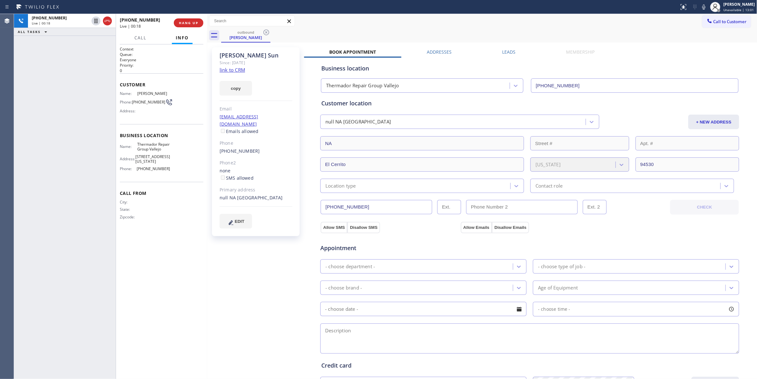
click at [229, 271] on div "[PERSON_NAME] Since: [DATE] link to CRM copy Email [EMAIL_ADDRESS][DOMAIN_NAME]…" at bounding box center [256, 256] width 95 height 424
drag, startPoint x: 168, startPoint y: 166, endPoint x: 135, endPoint y: 94, distance: 79.6
click at [135, 94] on div "Context Queue: Everyone Priority: 0 Customer Name: [PERSON_NAME] Phone: [PHONE_…" at bounding box center [162, 138] width 84 height 184
copy div "[PERSON_NAME] Phone: [PHONE_NUMBER] Address: Business location Name: Thermador …"
click at [259, 284] on div "[PERSON_NAME] Since: [DATE] link to CRM copy Email [EMAIL_ADDRESS][DOMAIN_NAME]…" at bounding box center [256, 256] width 95 height 424
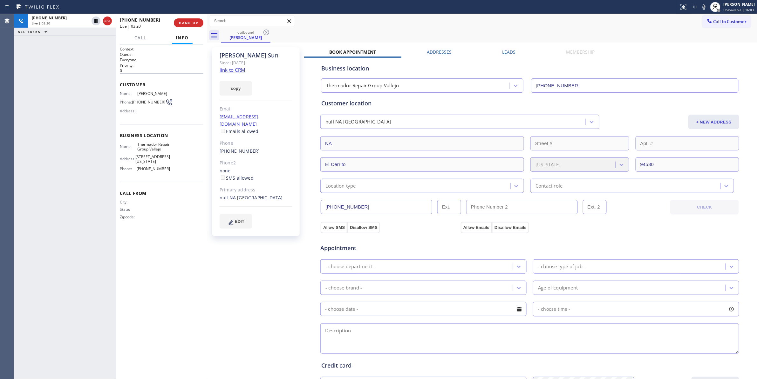
click at [214, 270] on div "[PERSON_NAME] Since: [DATE] link to CRM copy Email [EMAIL_ADDRESS][DOMAIN_NAME]…" at bounding box center [256, 256] width 95 height 424
drag, startPoint x: 286, startPoint y: 289, endPoint x: 238, endPoint y: 206, distance: 95.7
click at [277, 276] on div "[PERSON_NAME] Since: [DATE] link to CRM copy Email [EMAIL_ADDRESS][DOMAIN_NAME]…" at bounding box center [256, 256] width 95 height 424
drag, startPoint x: 253, startPoint y: 313, endPoint x: 346, endPoint y: 160, distance: 178.9
click at [253, 303] on div "[PERSON_NAME] Since: [DATE] link to CRM copy Email [EMAIL_ADDRESS][DOMAIN_NAME]…" at bounding box center [256, 256] width 95 height 424
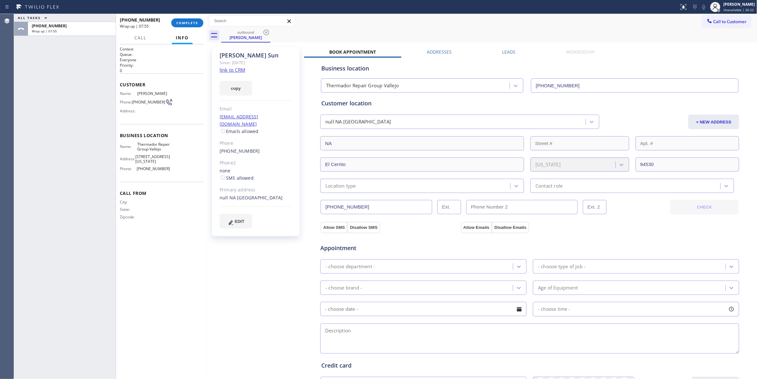
click at [189, 28] on div "[PHONE_NUMBER] Wrap up | 07:55 COMPLETE" at bounding box center [162, 23] width 84 height 17
click at [189, 25] on button "COMPLETE" at bounding box center [187, 22] width 32 height 9
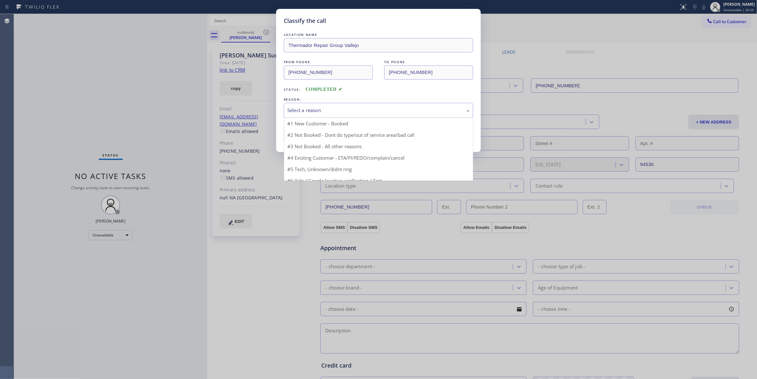
click at [310, 111] on div "Select a reason" at bounding box center [378, 110] width 182 height 7
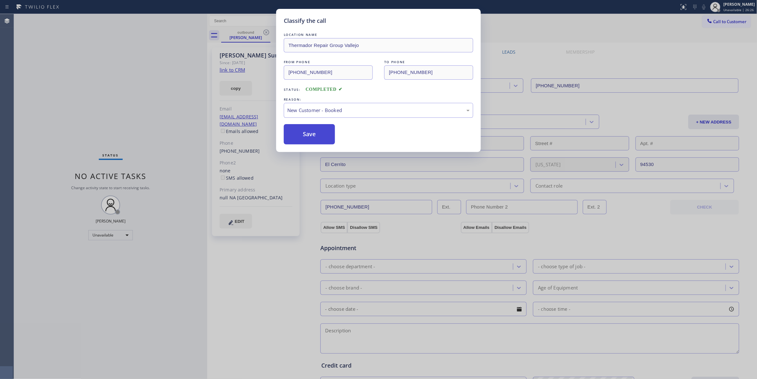
click at [315, 133] on button "Save" at bounding box center [309, 134] width 51 height 20
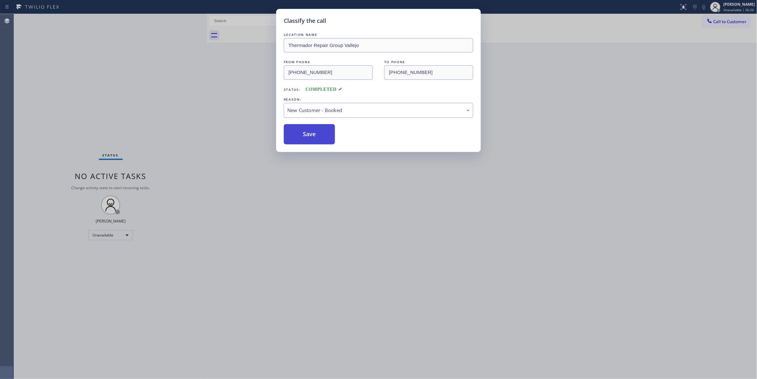
click at [316, 133] on button "Save" at bounding box center [309, 134] width 51 height 20
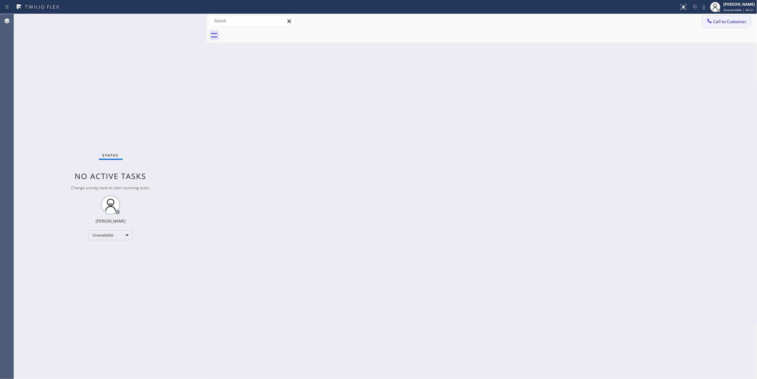
click at [738, 16] on div "Status report No issues detected If you experience an issue, please download th…" at bounding box center [378, 189] width 757 height 379
click at [736, 22] on span "Call to Customer" at bounding box center [729, 22] width 33 height 6
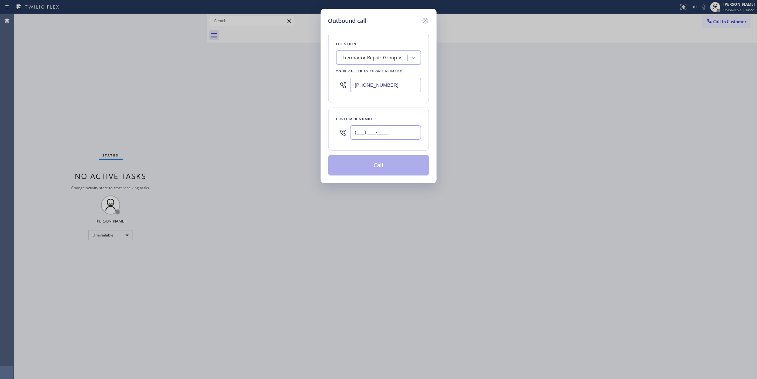
click at [385, 135] on input "(___) ___-____" at bounding box center [385, 132] width 71 height 14
paste input "970) 222-9851"
type input "[PHONE_NUMBER]"
drag, startPoint x: 389, startPoint y: 86, endPoint x: 164, endPoint y: 89, distance: 225.2
click at [157, 86] on div "Outbound call Location Thermador Repair Group [GEOGRAPHIC_DATA] Your caller id …" at bounding box center [378, 189] width 757 height 379
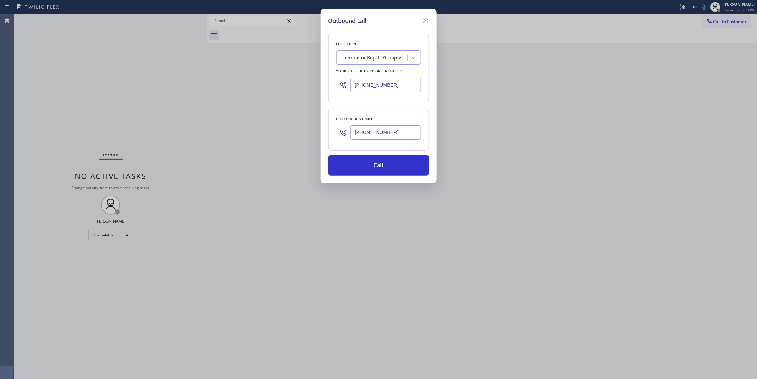
paste input "844) 988-0068"
type input "[PHONE_NUMBER]"
drag, startPoint x: 403, startPoint y: 132, endPoint x: 313, endPoint y: 133, distance: 89.9
click at [313, 133] on div "Outbound call Location Viking Repair Pro Your caller id phone number [PHONE_NUM…" at bounding box center [378, 189] width 757 height 379
click at [359, 165] on button "Call" at bounding box center [378, 165] width 101 height 20
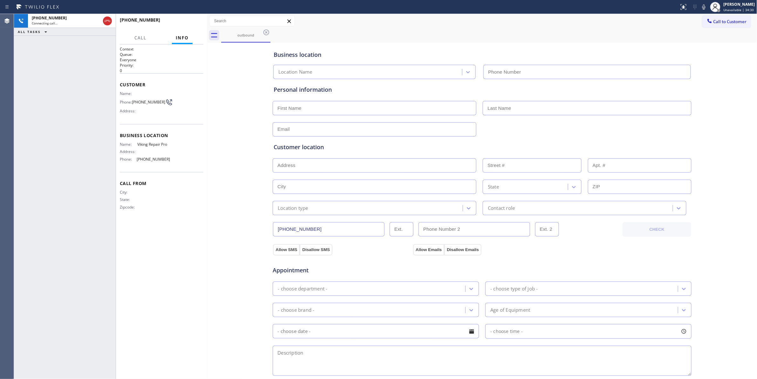
type input "[PHONE_NUMBER]"
click at [91, 334] on div "[PHONE_NUMBER] Connecting call… ALL TASKS ALL TASKS ACTIVE TASKS TASKS IN WRAP …" at bounding box center [65, 196] width 102 height 365
click at [231, 304] on div "Business location Viking Repair Pro [PHONE_NUMBER] Personal information Custome…" at bounding box center [482, 261] width 547 height 434
click at [83, 81] on div "[PHONE_NUMBER] Live | 00:12 ALL TASKS ALL TASKS ACTIVE TASKS TASKS IN WRAP UP" at bounding box center [65, 196] width 102 height 365
click at [192, 23] on span "HANG UP" at bounding box center [188, 23] width 19 height 4
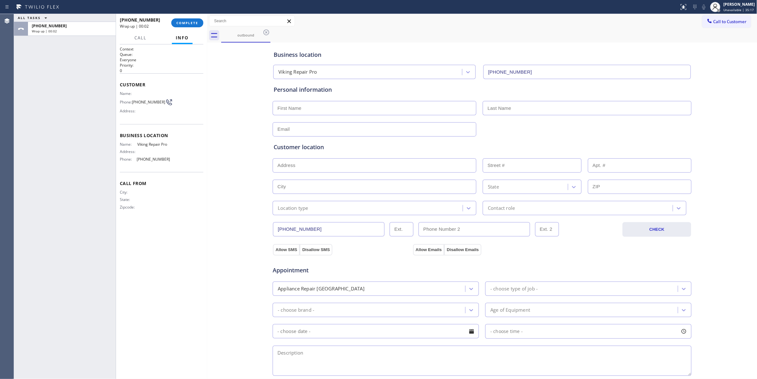
click at [143, 102] on span "[PHONE_NUMBER]" at bounding box center [148, 102] width 33 height 5
copy div "[PHONE_NUMBER]"
click at [198, 18] on button "COMPLETE" at bounding box center [187, 22] width 32 height 9
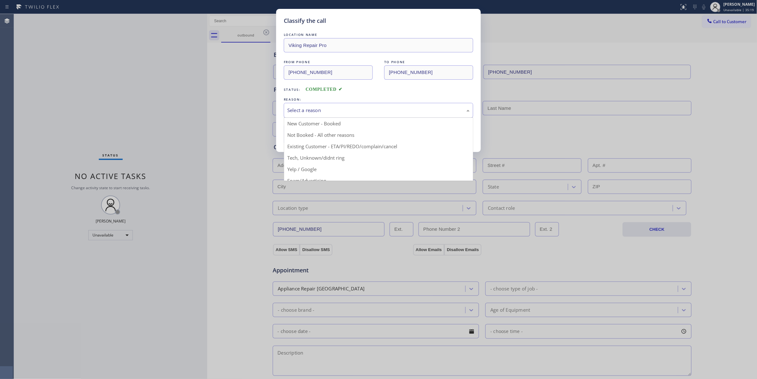
click at [311, 106] on div "Select a reason" at bounding box center [378, 110] width 189 height 15
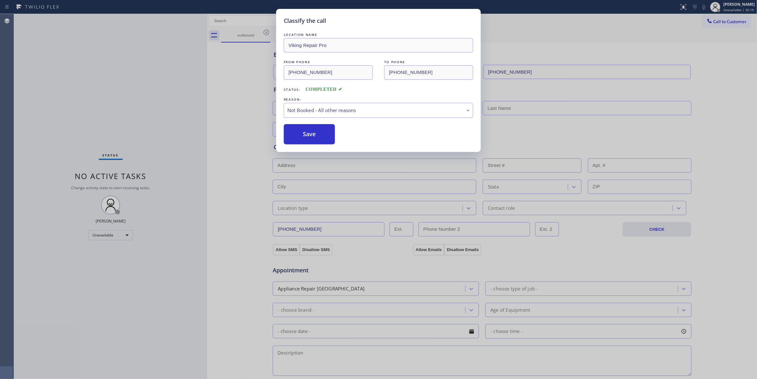
click at [307, 134] on button "Save" at bounding box center [309, 134] width 51 height 20
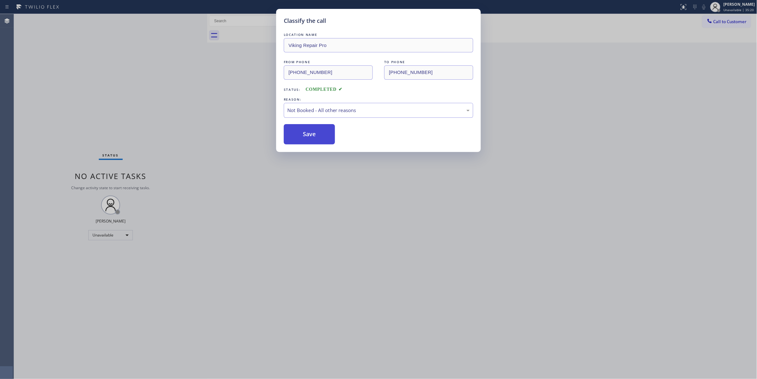
drag, startPoint x: 307, startPoint y: 133, endPoint x: 314, endPoint y: 133, distance: 7.3
click at [309, 133] on button "Save" at bounding box center [309, 134] width 51 height 20
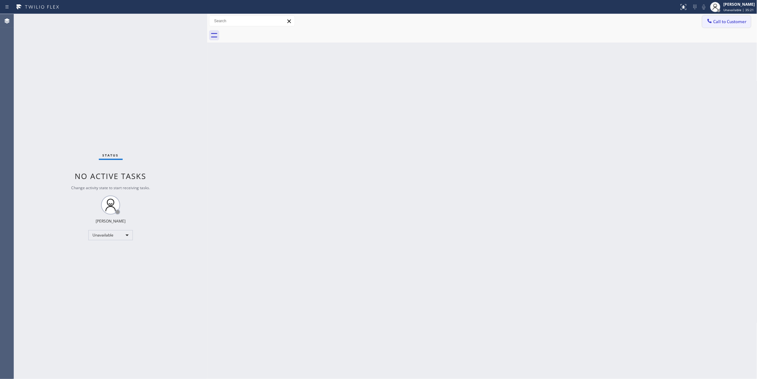
click at [735, 22] on span "Call to Customer" at bounding box center [729, 22] width 33 height 6
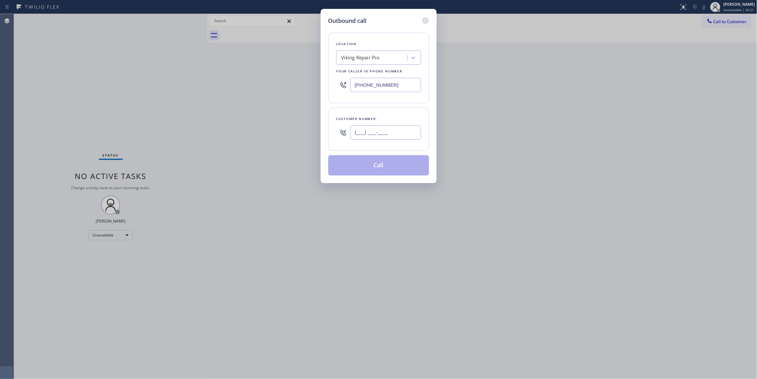
click at [379, 136] on input "(___) ___-____" at bounding box center [385, 132] width 71 height 14
paste input "970) 222-9851"
type input "[PHONE_NUMBER]"
click at [378, 166] on button "Call" at bounding box center [378, 165] width 101 height 20
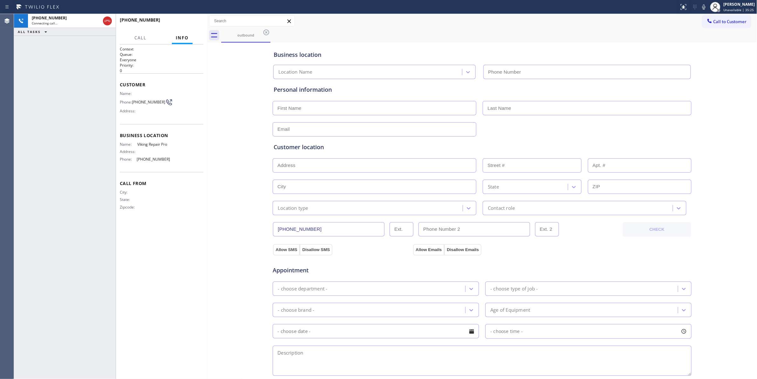
type input "[PHONE_NUMBER]"
click at [182, 21] on span "HANG UP" at bounding box center [188, 23] width 19 height 4
click at [183, 21] on span "HANG UP" at bounding box center [188, 23] width 19 height 4
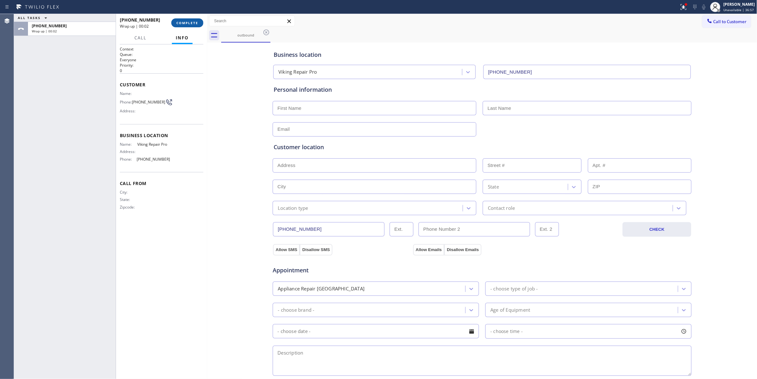
click at [178, 22] on span "COMPLETE" at bounding box center [187, 23] width 22 height 4
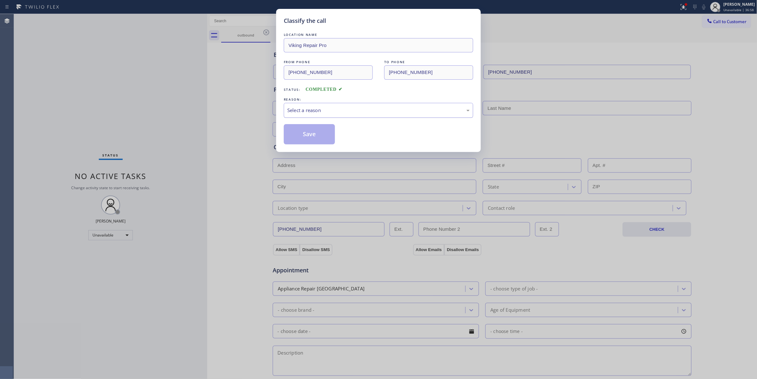
click at [301, 111] on div "Select a reason" at bounding box center [378, 110] width 182 height 7
click at [308, 137] on button "Save" at bounding box center [309, 134] width 51 height 20
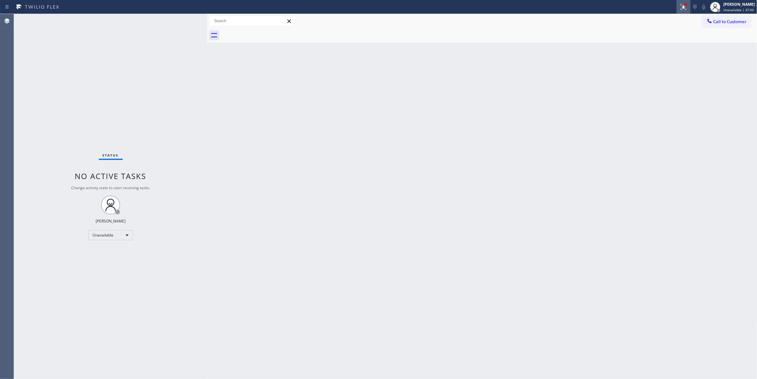
click at [680, 8] on icon at bounding box center [682, 6] width 4 height 4
click at [654, 83] on span "Clear issues" at bounding box center [642, 83] width 30 height 4
click at [728, 26] on button "Call to Customer" at bounding box center [726, 22] width 49 height 12
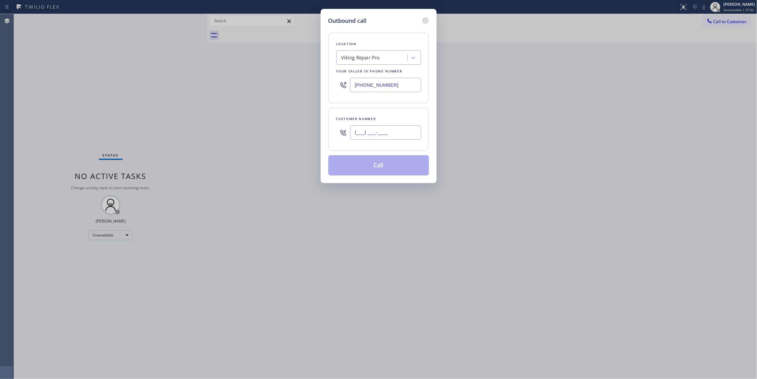
click at [382, 131] on input "(___) ___-____" at bounding box center [385, 132] width 71 height 14
paste input "650) 678-6805"
type input "[PHONE_NUMBER]"
drag, startPoint x: 398, startPoint y: 86, endPoint x: 135, endPoint y: 84, distance: 263.0
click at [135, 84] on div "Outbound call Location Viking Repair Pro Your caller id phone number [PHONE_NUM…" at bounding box center [378, 189] width 757 height 379
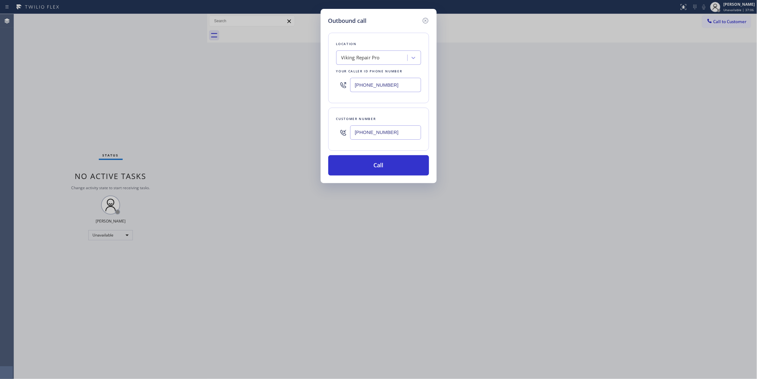
paste input "55) 731-4952"
type input "[PHONE_NUMBER]"
drag, startPoint x: 400, startPoint y: 130, endPoint x: 259, endPoint y: 129, distance: 141.7
click at [259, 129] on div "Outbound call Location 5 Star Appliance Repair Your caller id phone number [PHO…" at bounding box center [378, 189] width 757 height 379
click at [366, 165] on button "Call" at bounding box center [378, 165] width 101 height 20
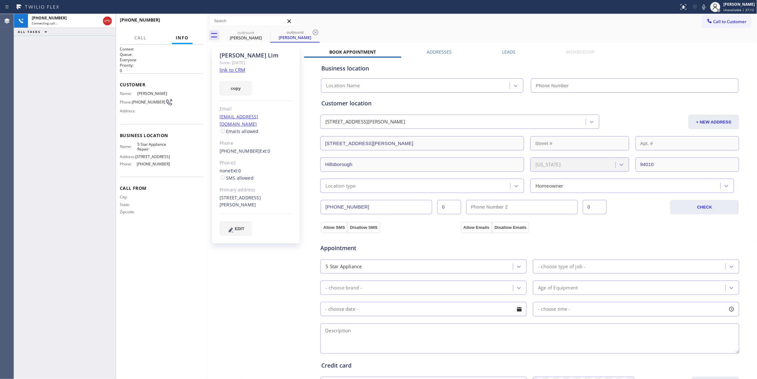
type input "[PHONE_NUMBER]"
drag, startPoint x: 49, startPoint y: 124, endPoint x: 45, endPoint y: 110, distance: 14.2
click at [49, 124] on div "[PHONE_NUMBER] Connecting call… ALL TASKS ALL TASKS ACTIVE TASKS TASKS IN WRAP …" at bounding box center [65, 196] width 102 height 365
click at [313, 32] on icon at bounding box center [316, 33] width 8 height 8
click at [175, 23] on button "HANG UP" at bounding box center [189, 22] width 30 height 9
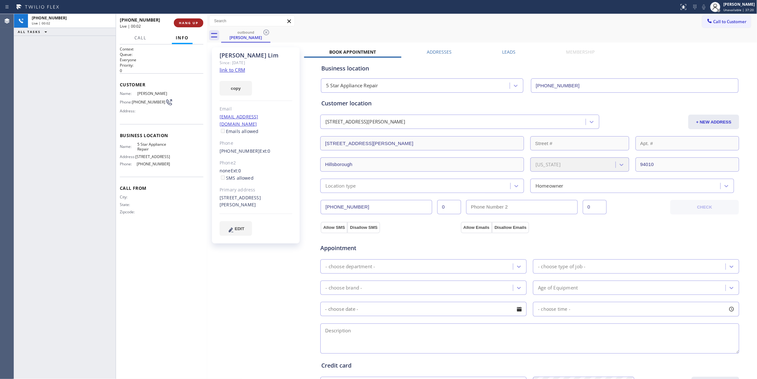
click at [177, 22] on button "HANG UP" at bounding box center [189, 22] width 30 height 9
click at [183, 22] on span "COMPLETE" at bounding box center [187, 23] width 22 height 4
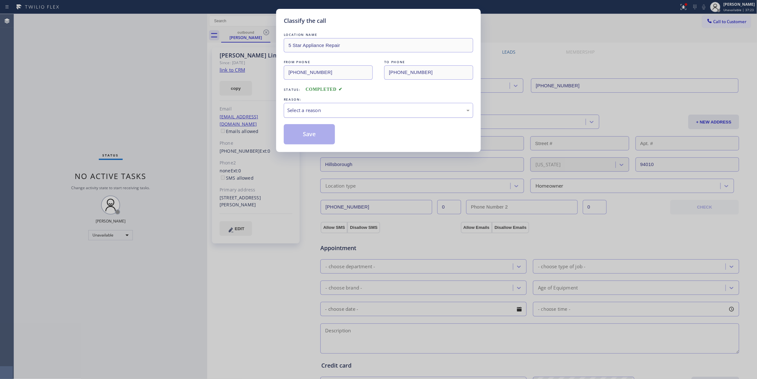
click at [289, 111] on div "Select a reason" at bounding box center [378, 110] width 182 height 7
click at [292, 135] on button "Save" at bounding box center [309, 134] width 51 height 20
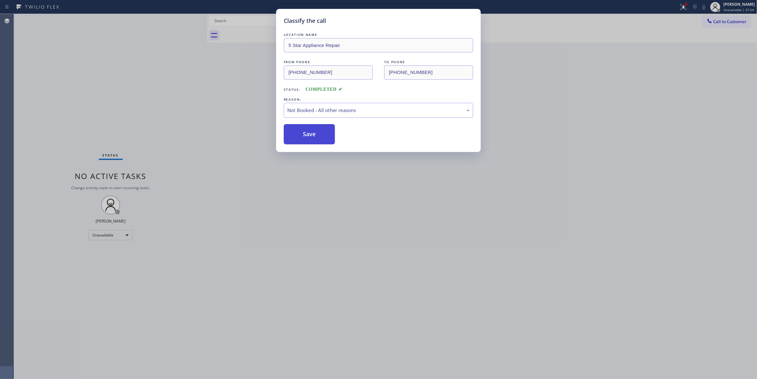
click at [292, 135] on button "Save" at bounding box center [309, 134] width 51 height 20
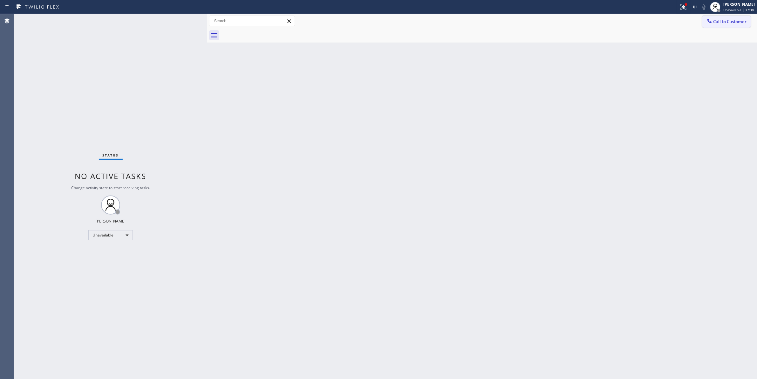
click at [725, 21] on span "Call to Customer" at bounding box center [729, 22] width 33 height 6
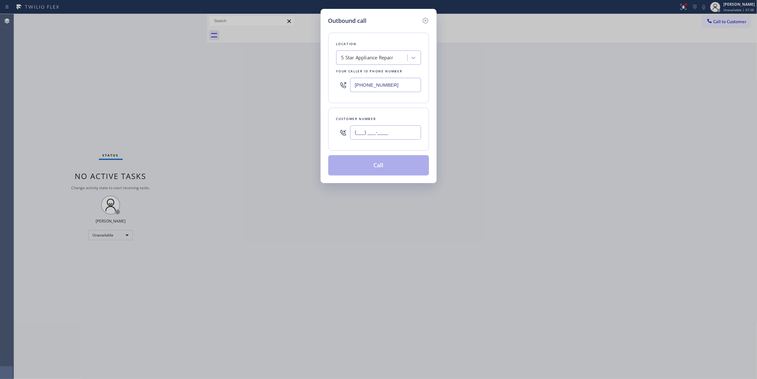
click at [401, 133] on input "(___) ___-____" at bounding box center [385, 132] width 71 height 14
paste input "323) 497-4033"
type input "[PHONE_NUMBER]"
paste input "999-4417"
drag, startPoint x: 388, startPoint y: 82, endPoint x: 193, endPoint y: 71, distance: 194.7
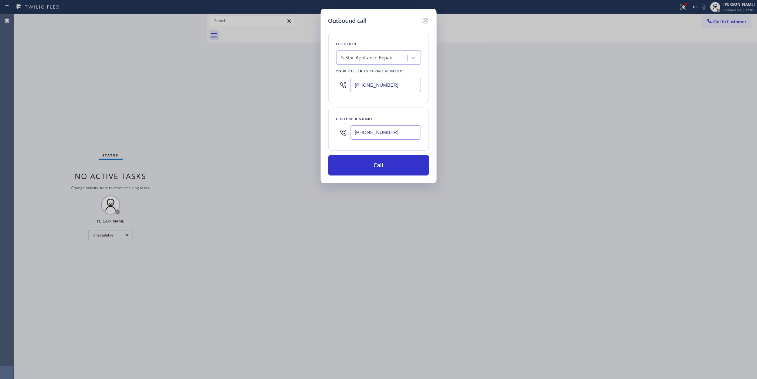
click at [193, 71] on div "Outbound call Location 5 Star Appliance Repair Your caller id phone number [PHO…" at bounding box center [378, 189] width 757 height 379
type input "[PHONE_NUMBER]"
drag, startPoint x: 410, startPoint y: 136, endPoint x: 299, endPoint y: 128, distance: 111.8
click at [299, 128] on div "Outbound call Location 4B2.Paid HVAC Alliance Expert Your caller id phone numbe…" at bounding box center [378, 189] width 757 height 379
click at [386, 162] on button "Call" at bounding box center [378, 165] width 101 height 20
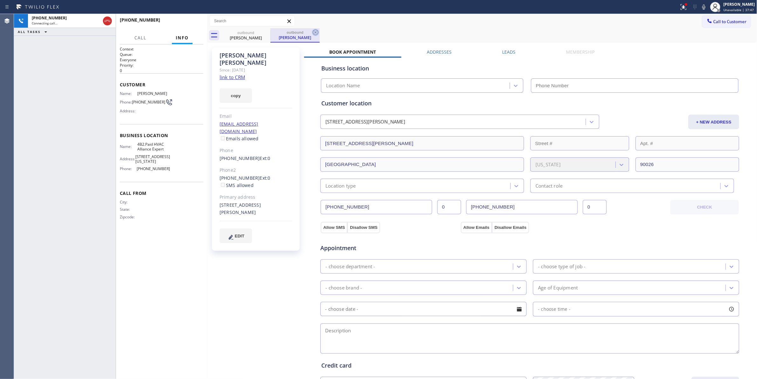
type input "[PHONE_NUMBER]"
click at [314, 33] on icon at bounding box center [316, 33] width 6 height 6
click at [680, 9] on icon at bounding box center [683, 7] width 6 height 6
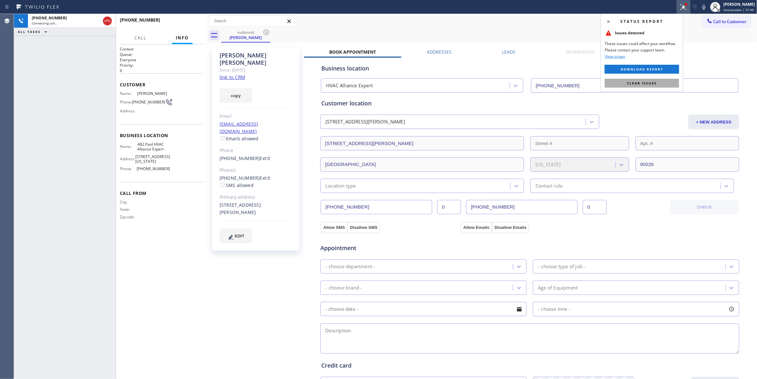
click at [652, 85] on span "Clear issues" at bounding box center [642, 83] width 30 height 4
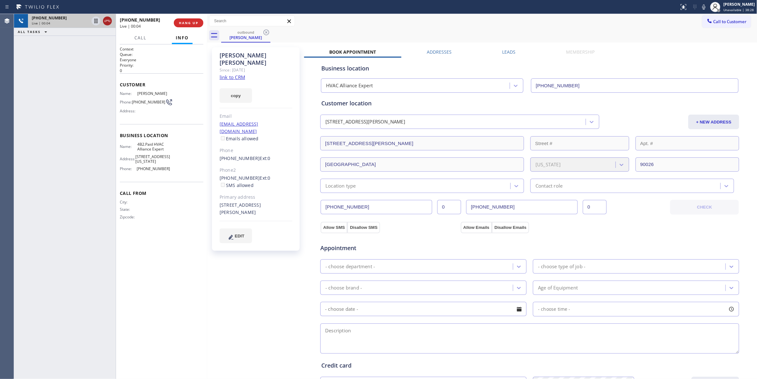
click at [108, 21] on icon at bounding box center [108, 21] width 8 height 8
click at [148, 102] on span "[PHONE_NUMBER]" at bounding box center [148, 102] width 33 height 5
copy div "[PHONE_NUMBER]"
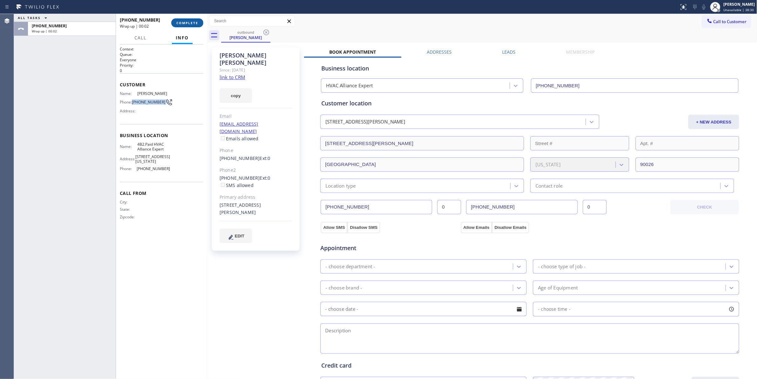
click at [181, 22] on span "COMPLETE" at bounding box center [187, 23] width 22 height 4
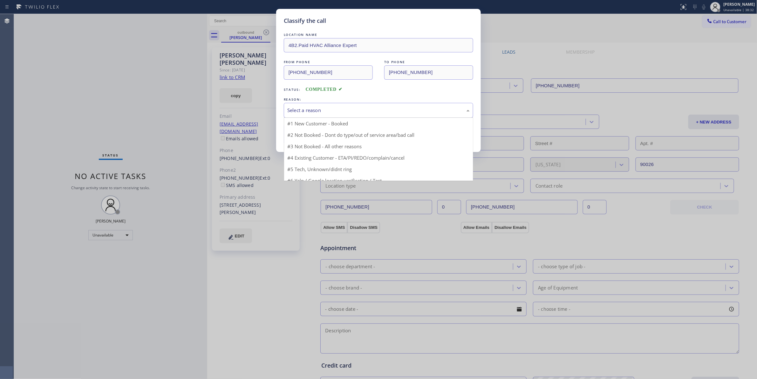
click at [345, 110] on div "Select a reason" at bounding box center [378, 110] width 182 height 7
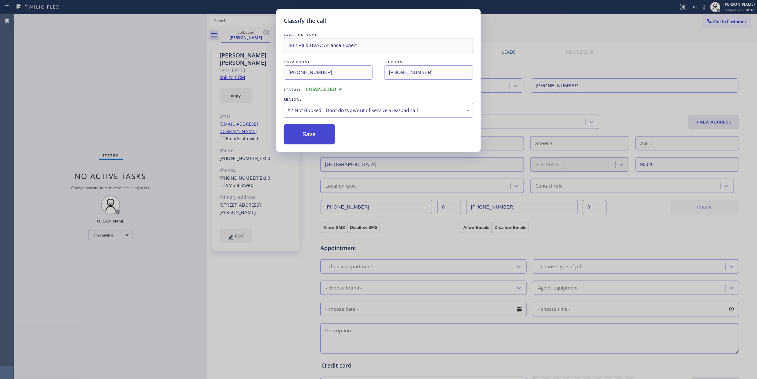
click at [313, 136] on button "Save" at bounding box center [309, 134] width 51 height 20
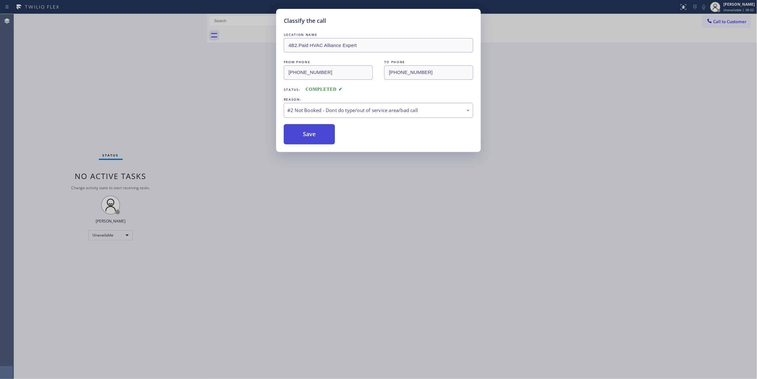
click at [313, 136] on button "Save" at bounding box center [309, 134] width 51 height 20
click at [318, 134] on button "Save" at bounding box center [309, 134] width 51 height 20
click at [293, 140] on button "Save" at bounding box center [309, 134] width 51 height 20
click at [302, 130] on button "Save" at bounding box center [309, 134] width 51 height 20
click at [307, 126] on button "Save" at bounding box center [309, 134] width 51 height 20
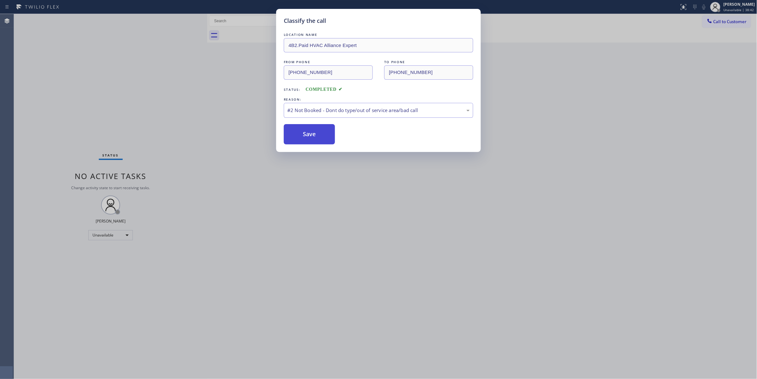
click at [303, 131] on button "Save" at bounding box center [309, 134] width 51 height 20
click at [305, 132] on button "Save" at bounding box center [309, 134] width 51 height 20
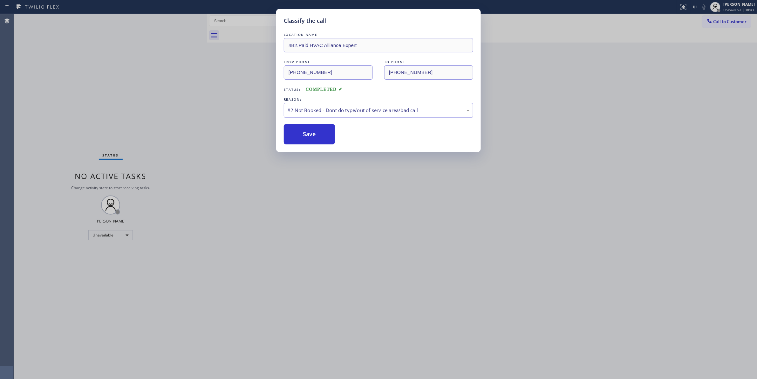
click at [263, 134] on div "Classify the call LOCATION NAME 4B2.Paid HVAC Alliance Expert FROM PHONE [PHONE…" at bounding box center [378, 189] width 757 height 379
click at [225, 163] on div "Classify the call LOCATION NAME 4B2.Paid HVAC Alliance Expert FROM PHONE [PHONE…" at bounding box center [378, 189] width 757 height 379
click at [304, 126] on button "Save" at bounding box center [309, 134] width 51 height 20
click at [306, 127] on button "Save" at bounding box center [309, 134] width 51 height 20
click at [307, 129] on button "Save" at bounding box center [309, 134] width 51 height 20
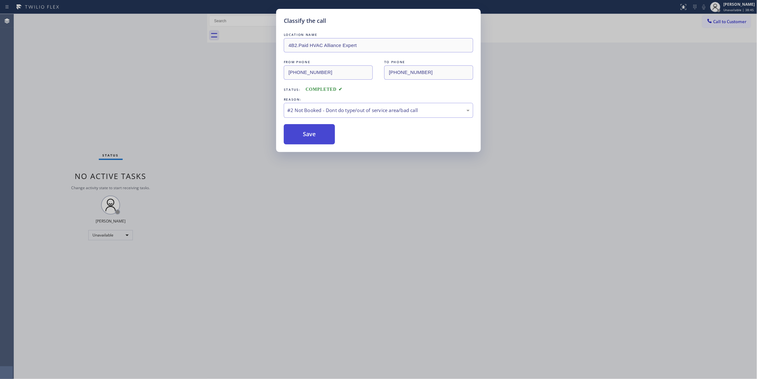
click at [307, 130] on button "Save" at bounding box center [309, 134] width 51 height 20
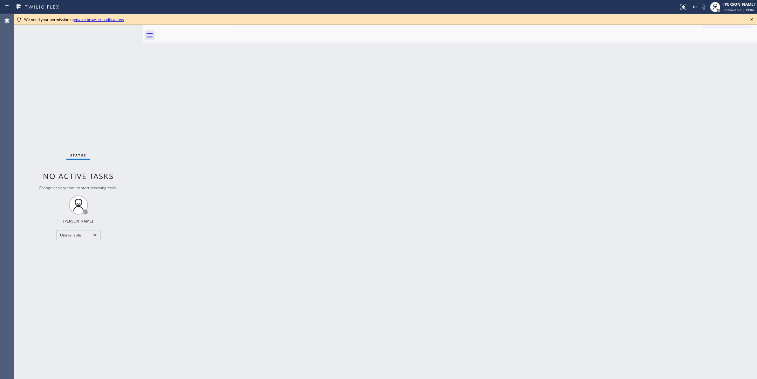
drag, startPoint x: 104, startPoint y: 41, endPoint x: 144, endPoint y: 45, distance: 39.9
click at [143, 45] on div at bounding box center [143, 196] width 0 height 365
click at [755, 17] on icon at bounding box center [752, 20] width 8 height 8
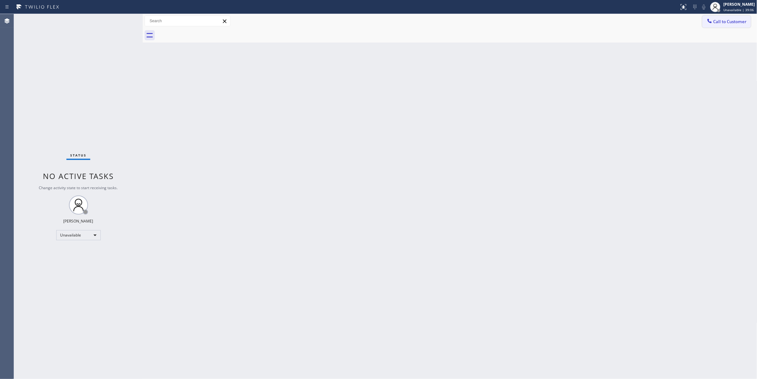
click at [746, 22] on span "Call to Customer" at bounding box center [729, 22] width 33 height 6
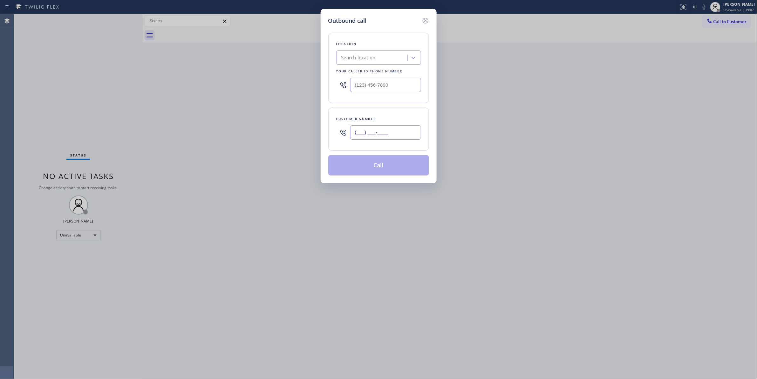
click at [369, 135] on input "(___) ___-____" at bounding box center [385, 132] width 71 height 14
paste input "323) 497-4033"
type input "[PHONE_NUMBER]"
click at [411, 81] on input "(___) ___-____" at bounding box center [385, 85] width 71 height 14
paste input "855) 999-4417"
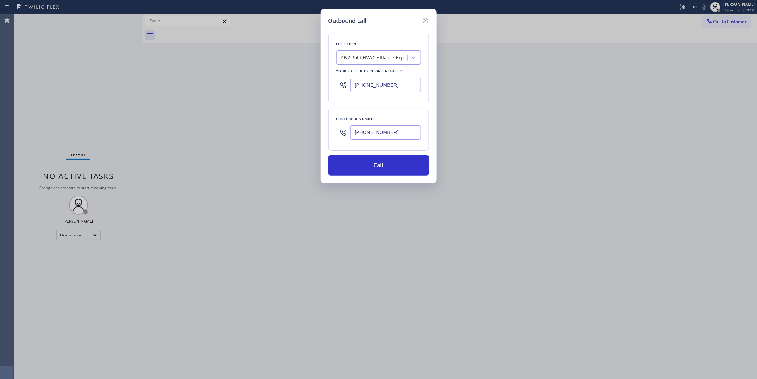
type input "[PHONE_NUMBER]"
drag, startPoint x: 396, startPoint y: 134, endPoint x: 253, endPoint y: 126, distance: 143.5
click at [253, 126] on div "Outbound call Location 4B2.Paid HVAC Alliance Expert Your caller id phone numbe…" at bounding box center [378, 189] width 757 height 379
click at [360, 164] on button "Call" at bounding box center [378, 165] width 101 height 20
drag, startPoint x: 34, startPoint y: 105, endPoint x: 37, endPoint y: 96, distance: 10.3
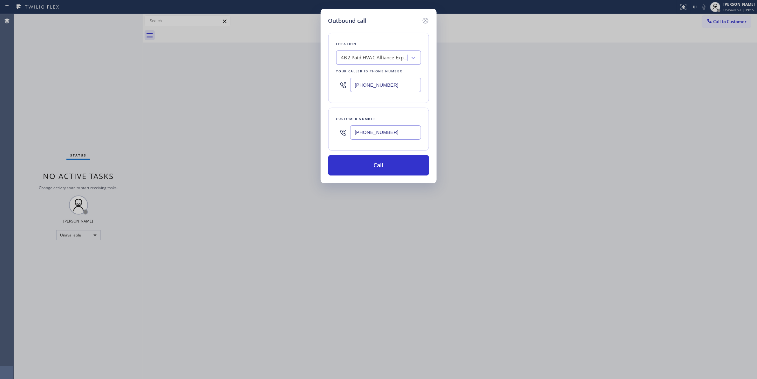
click at [34, 105] on div "Outbound call Location 4B2.Paid HVAC Alliance Expert Your caller id phone numbe…" at bounding box center [378, 189] width 757 height 379
click at [394, 168] on button "Call" at bounding box center [378, 165] width 101 height 20
click at [347, 159] on button "Call" at bounding box center [378, 165] width 101 height 20
click at [351, 170] on div "Back to Dashboard Change Sender ID Customers Technicians Select a contact Outbo…" at bounding box center [450, 196] width 614 height 365
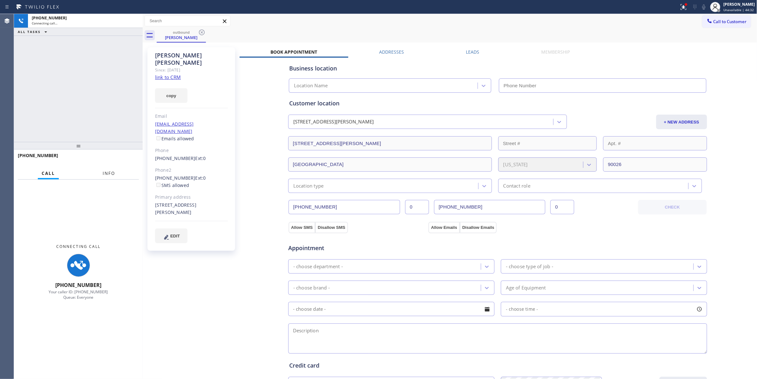
click at [107, 174] on span "Info" at bounding box center [109, 174] width 12 height 6
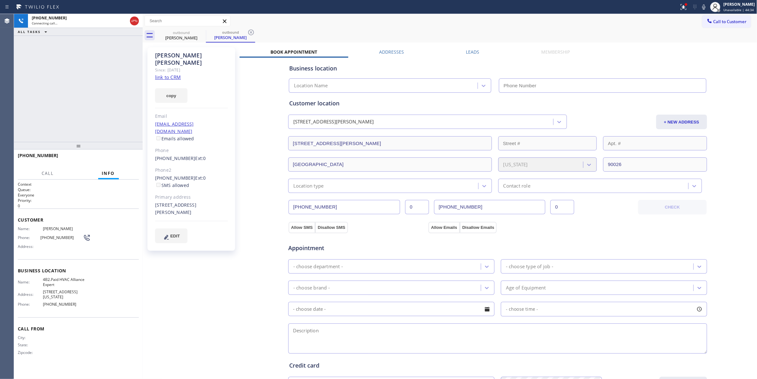
type input "[PHONE_NUMBER]"
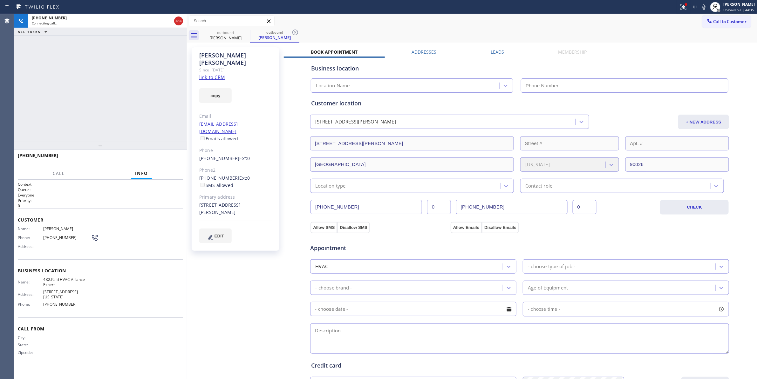
type input "[PHONE_NUMBER]"
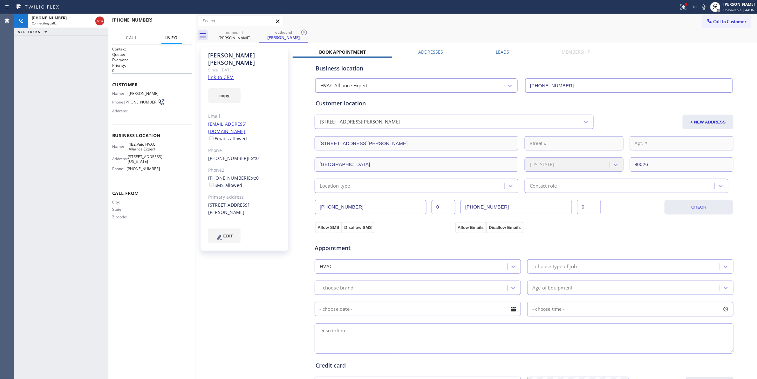
drag, startPoint x: 141, startPoint y: 112, endPoint x: 194, endPoint y: 121, distance: 53.8
click at [196, 121] on div at bounding box center [196, 196] width 0 height 365
click at [306, 33] on icon at bounding box center [304, 33] width 8 height 8
click at [166, 25] on button "HANG UP" at bounding box center [177, 22] width 30 height 9
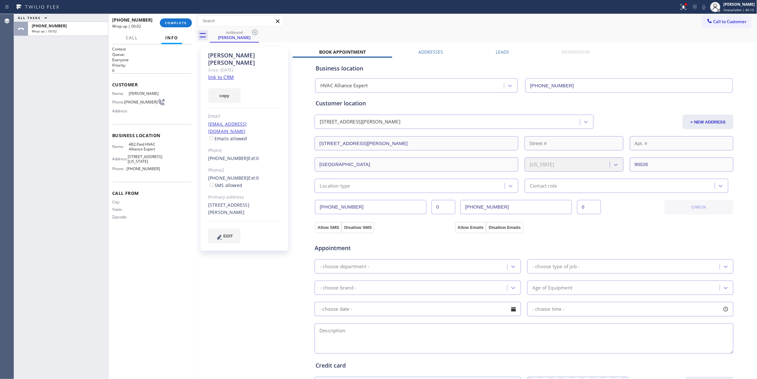
click at [215, 74] on link "link to CRM" at bounding box center [221, 77] width 26 height 6
drag, startPoint x: 211, startPoint y: 69, endPoint x: 182, endPoint y: 20, distance: 56.4
click at [182, 20] on button "COMPLETE" at bounding box center [176, 22] width 32 height 9
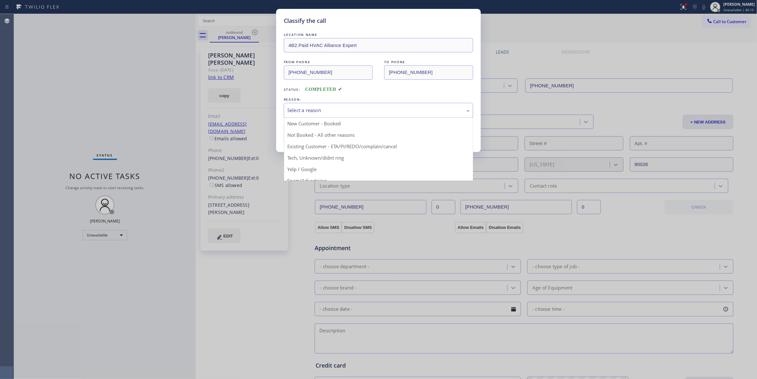
click at [345, 113] on div "Select a reason" at bounding box center [378, 110] width 182 height 7
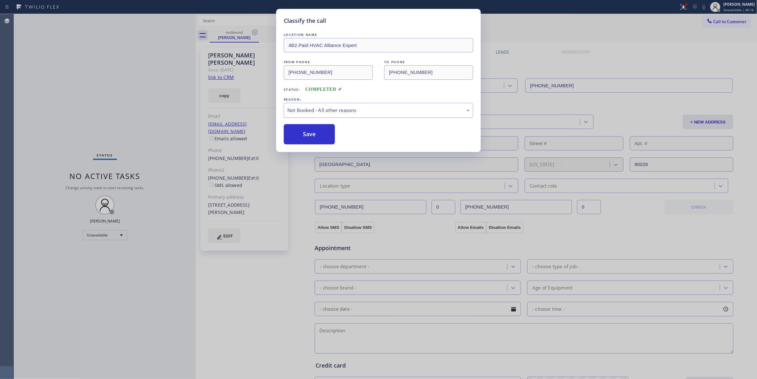
click at [331, 138] on button "Save" at bounding box center [309, 134] width 51 height 20
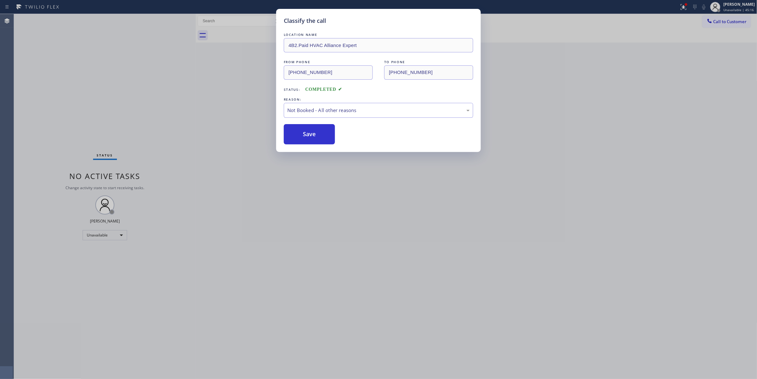
click at [331, 138] on button "Save" at bounding box center [309, 134] width 51 height 20
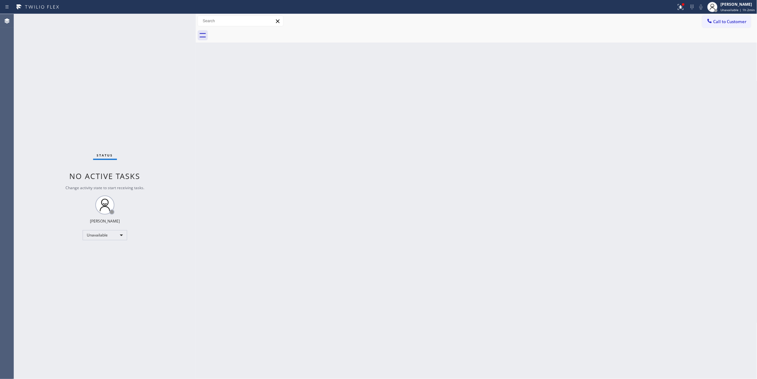
click at [159, 65] on div "Status No active tasks Change activity state to start receiving tasks. [PERSON_…" at bounding box center [105, 196] width 182 height 365
click at [677, 7] on icon at bounding box center [681, 7] width 8 height 8
drag, startPoint x: 649, startPoint y: 83, endPoint x: 691, endPoint y: 46, distance: 56.3
click at [648, 83] on span "Clear issues" at bounding box center [642, 83] width 30 height 4
click at [727, 20] on span "Call to Customer" at bounding box center [729, 22] width 33 height 6
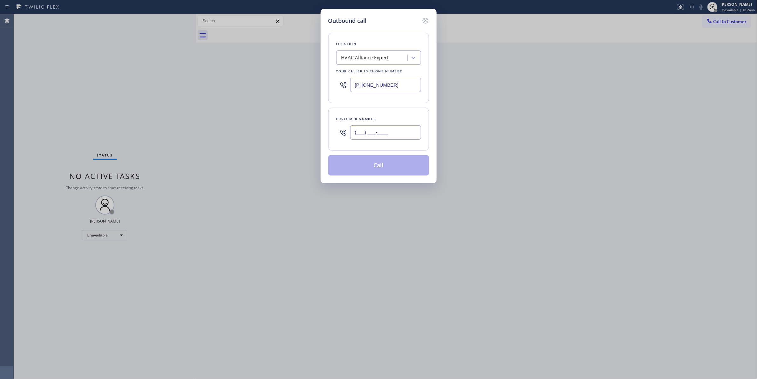
click at [384, 133] on input "(___) ___-____" at bounding box center [385, 132] width 71 height 14
paste input "908) 510-5741"
type input "(908) 510-5741"
drag, startPoint x: 91, startPoint y: 70, endPoint x: 330, endPoint y: 74, distance: 239.9
click at [91, 70] on div "Outbound call Location HVAC Alliance Expert Your caller id phone number (855) 9…" at bounding box center [378, 189] width 757 height 379
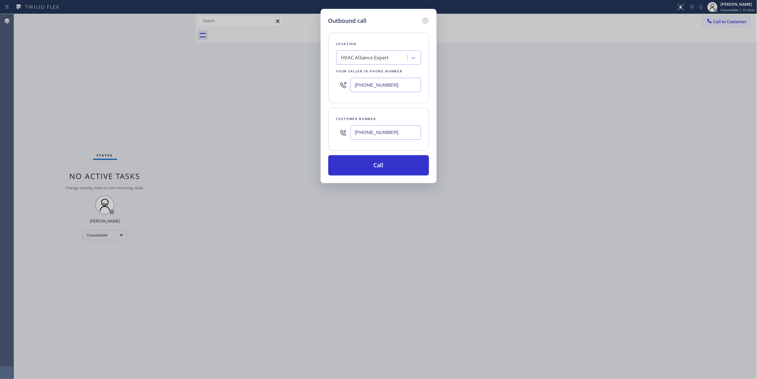
drag, startPoint x: 404, startPoint y: 85, endPoint x: 249, endPoint y: 119, distance: 158.6
click at [123, 73] on div "Outbound call Location HVAC Alliance Expert Your caller id phone number (855) 9…" at bounding box center [378, 189] width 757 height 379
paste input "908) 824-6720"
type input "(908) 824-6720"
drag, startPoint x: 404, startPoint y: 131, endPoint x: 263, endPoint y: 123, distance: 141.3
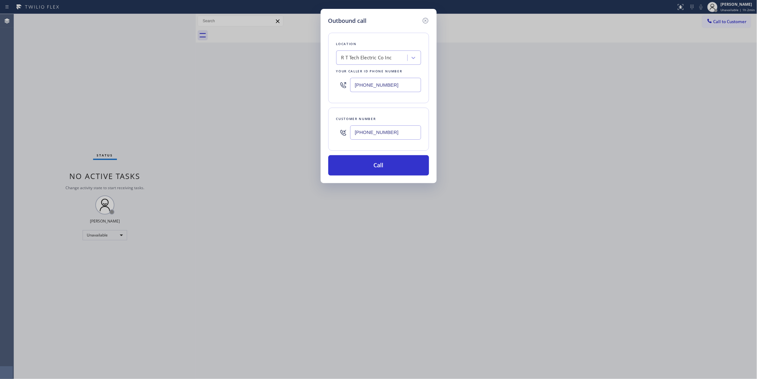
click at [263, 123] on div "Outbound call Location R T Tech Electric Co Inc Your caller id phone number (90…" at bounding box center [378, 189] width 757 height 379
click at [353, 171] on button "Call" at bounding box center [378, 165] width 101 height 20
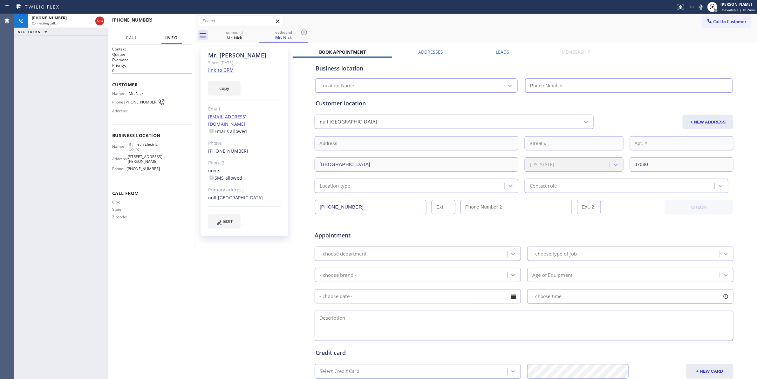
type input "(908) 824-6720"
click at [246, 253] on div "Mr. Nick Since: 20 may 2020 link to CRM copy Email no@gmail.com Emails allowed …" at bounding box center [244, 250] width 95 height 412
click at [304, 31] on icon at bounding box center [304, 33] width 8 height 8
click at [227, 70] on link "link to CRM" at bounding box center [221, 70] width 26 height 6
click at [180, 116] on div "Name: Mr. Nick Phone: (908) 510-5741 Address:" at bounding box center [152, 103] width 80 height 25
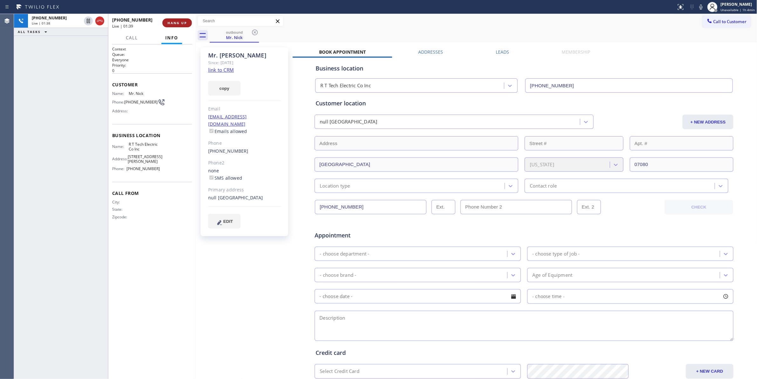
click at [175, 23] on span "HANG UP" at bounding box center [176, 23] width 19 height 4
click at [171, 22] on span "COMPLETE" at bounding box center [176, 23] width 22 height 4
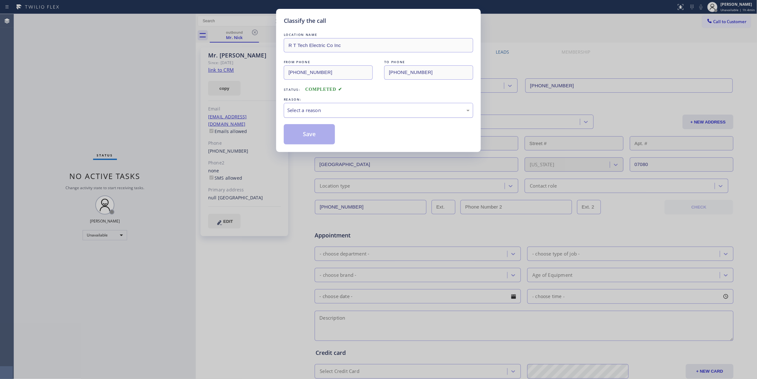
click at [296, 108] on div "Select a reason" at bounding box center [378, 110] width 182 height 7
click at [325, 135] on button "Save" at bounding box center [309, 134] width 51 height 20
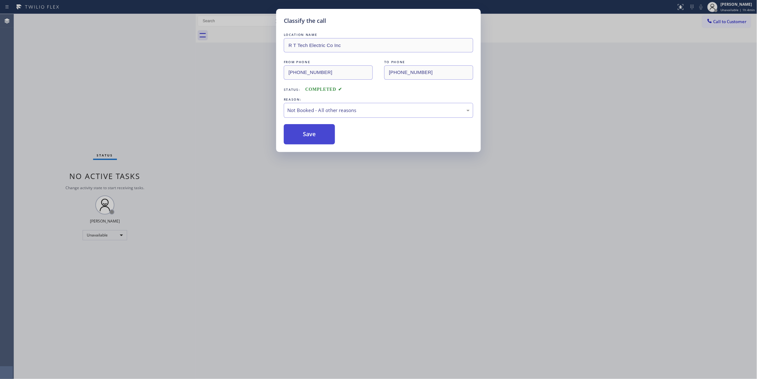
click at [325, 135] on button "Save" at bounding box center [309, 134] width 51 height 20
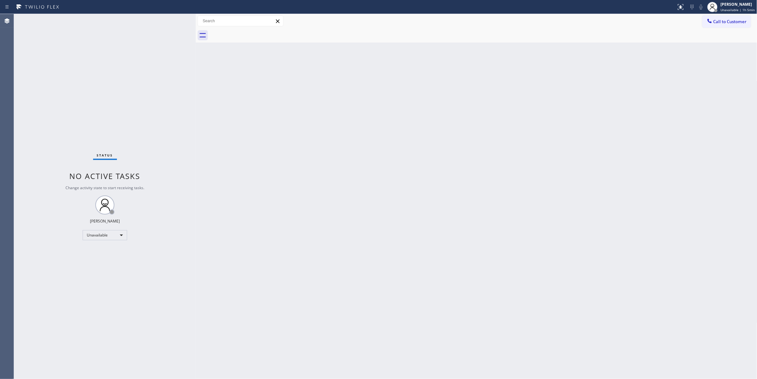
click at [40, 313] on div "Status No active tasks Change activity state to start receiving tasks. [PERSON_…" at bounding box center [105, 196] width 182 height 365
click at [125, 85] on div "Status No active tasks Change activity state to start receiving tasks. [PERSON_…" at bounding box center [105, 196] width 182 height 365
drag, startPoint x: 125, startPoint y: 371, endPoint x: 133, endPoint y: 359, distance: 14.3
click at [125, 371] on div "Status No active tasks Change activity state to start receiving tasks. [PERSON_…" at bounding box center [105, 196] width 182 height 365
click at [37, 240] on div "Status No active tasks Change activity state to start receiving tasks. [PERSON_…" at bounding box center [105, 196] width 182 height 365
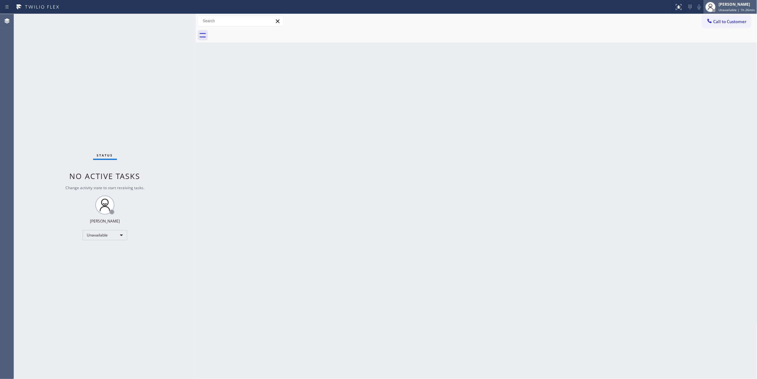
click at [724, 12] on div "Louis Manuel Padica Unavailable | 1h 26min" at bounding box center [729, 7] width 53 height 14
click at [710, 62] on span "Log out" at bounding box center [703, 61] width 13 height 5
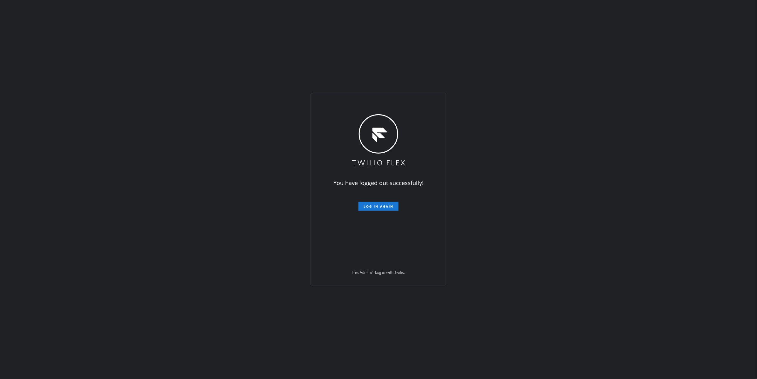
click at [101, 241] on div "You have logged out successfully! Log in again Flex Admin? Log in with Twilio." at bounding box center [378, 189] width 757 height 379
